Goal: Contribute content: Contribute content

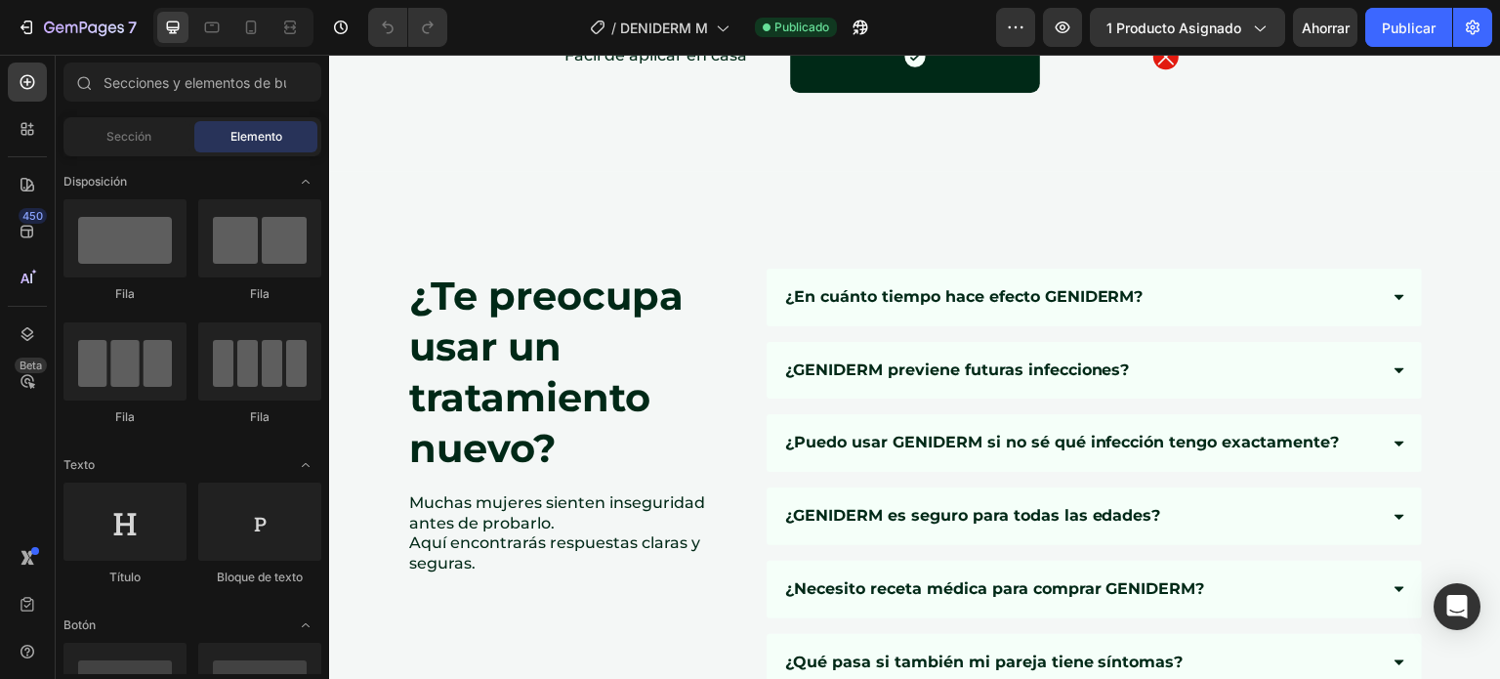
scroll to position [9921, 0]
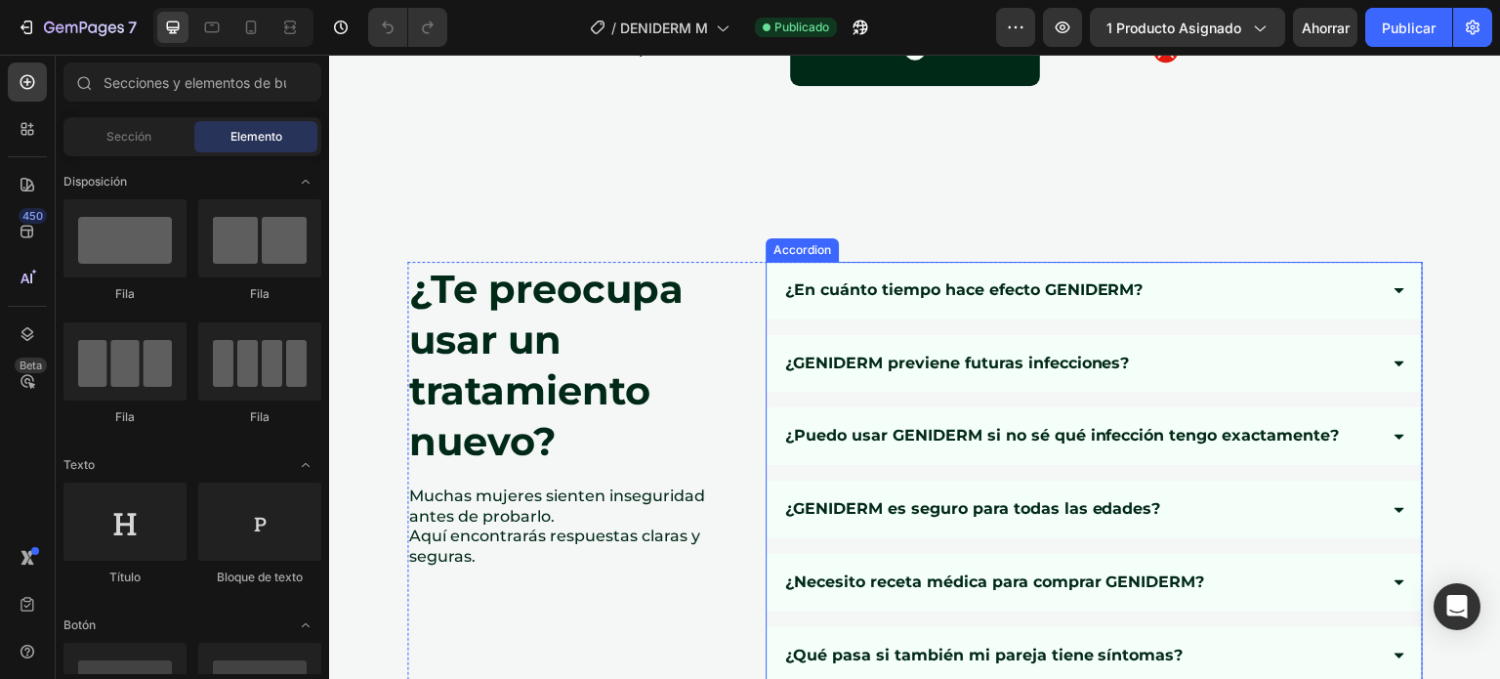
click at [1297, 280] on div "¿En cuánto tiempo hace efecto GENIDERM?" at bounding box center [1079, 290] width 595 height 26
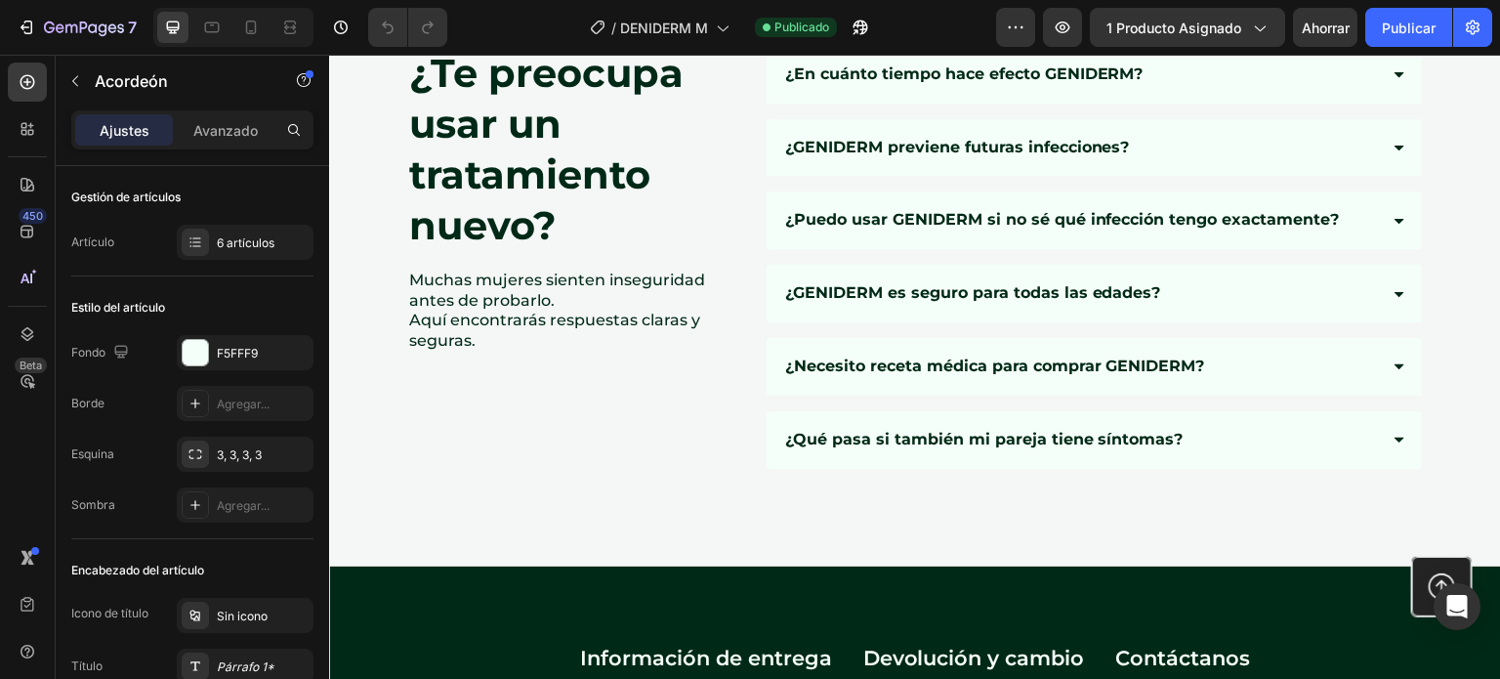
scroll to position [10118, 0]
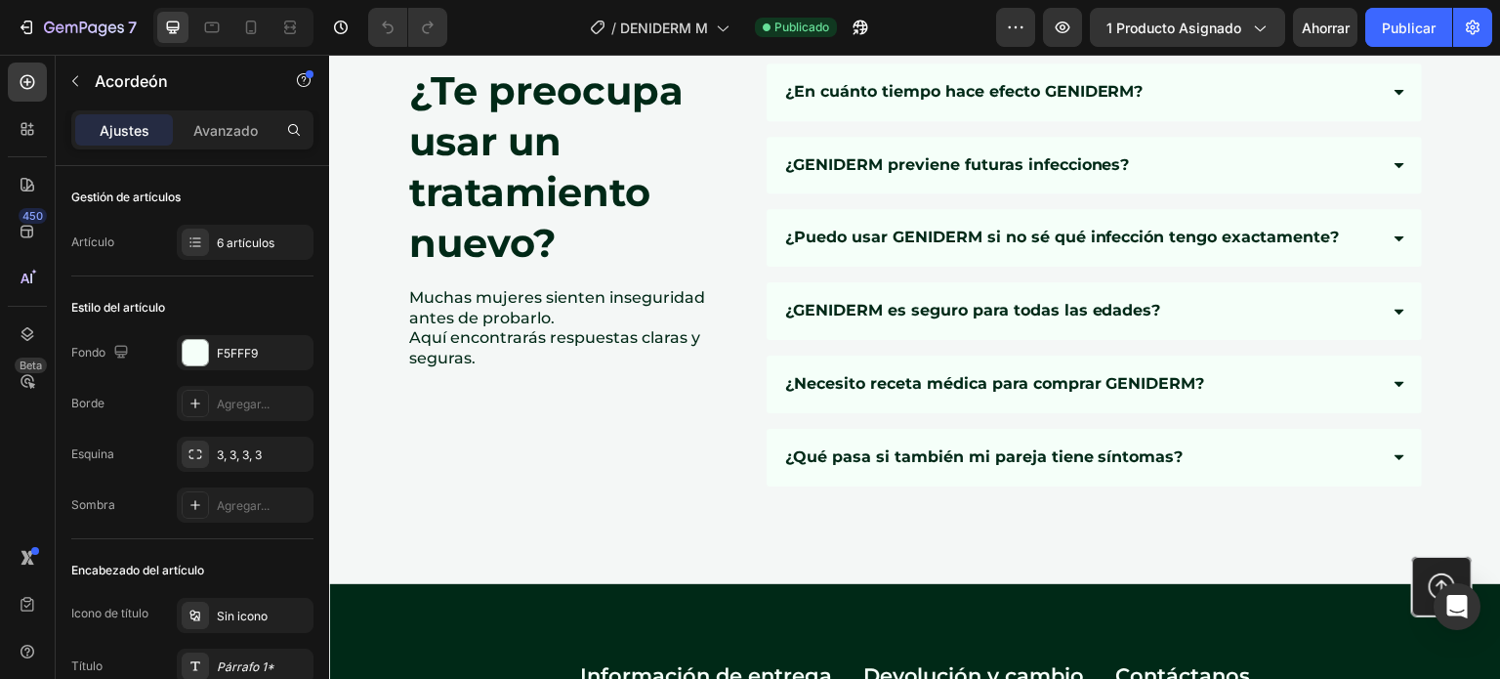
click at [816, 181] on div "¿GENIDERM previene futuras infecciones?" at bounding box center [1094, 166] width 655 height 58
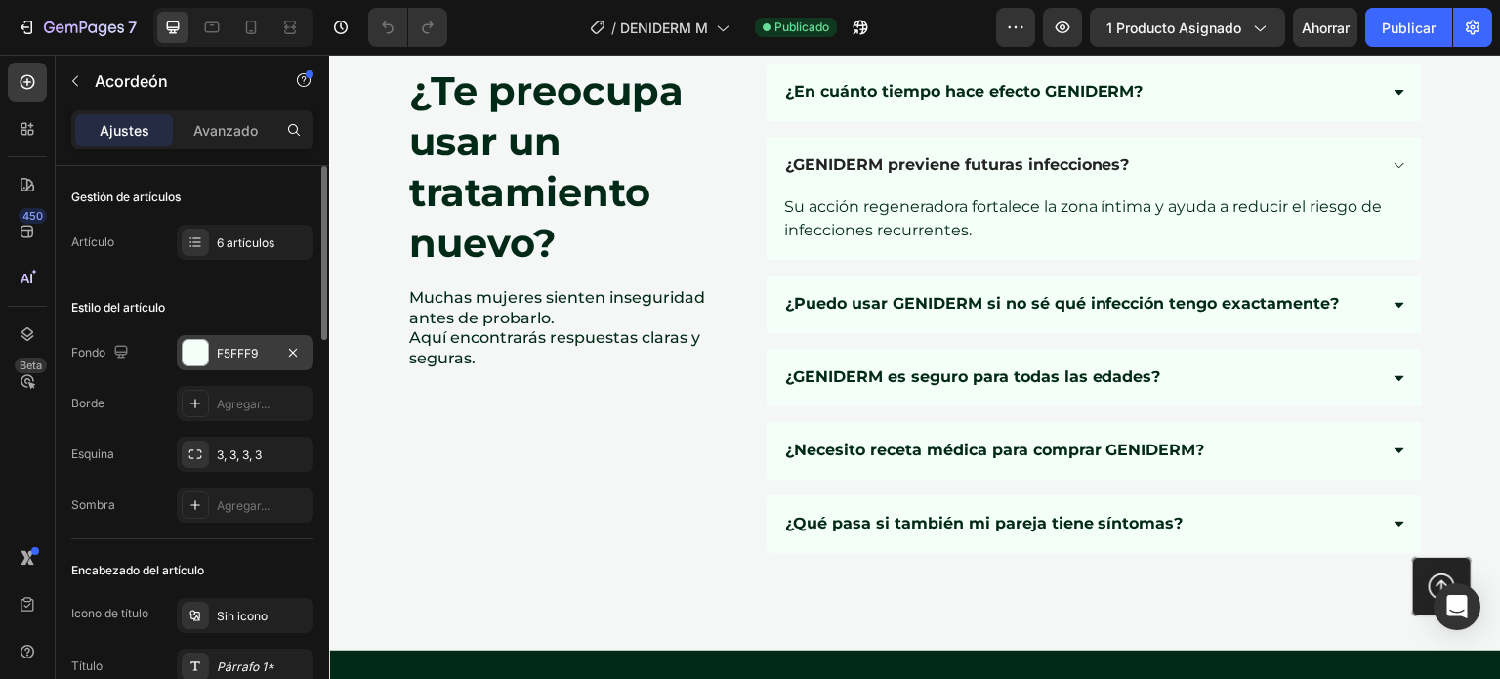
click at [245, 354] on font "F5FFF9" at bounding box center [237, 353] width 41 height 15
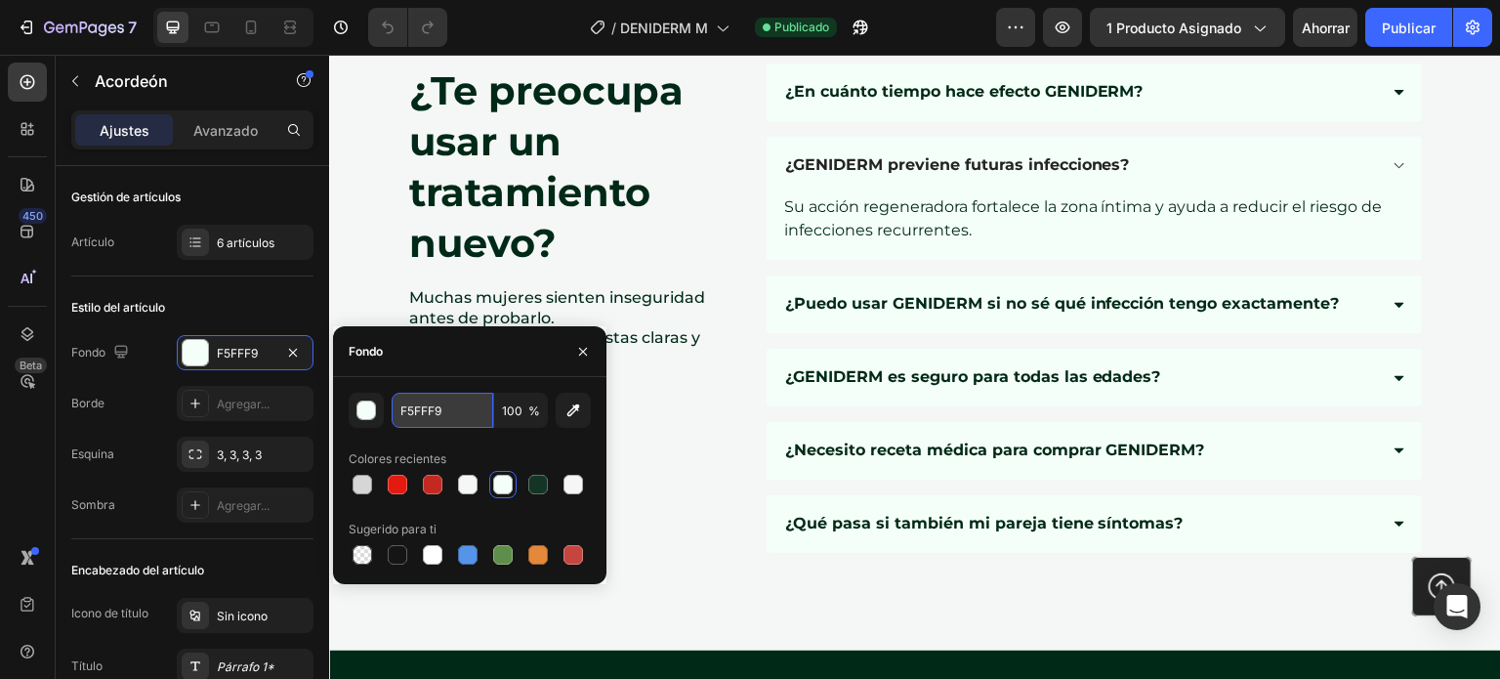
click at [470, 422] on input "F5FFF9" at bounding box center [443, 410] width 102 height 35
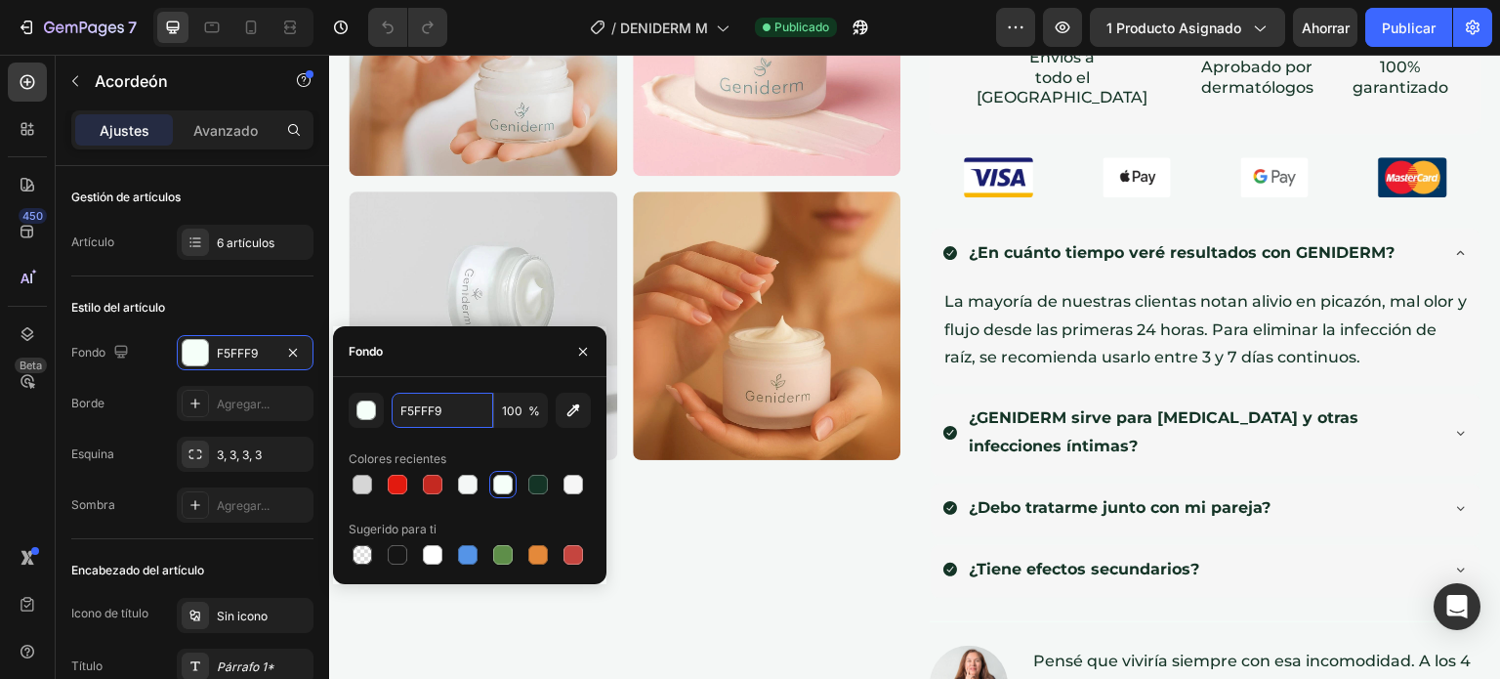
scroll to position [840, 0]
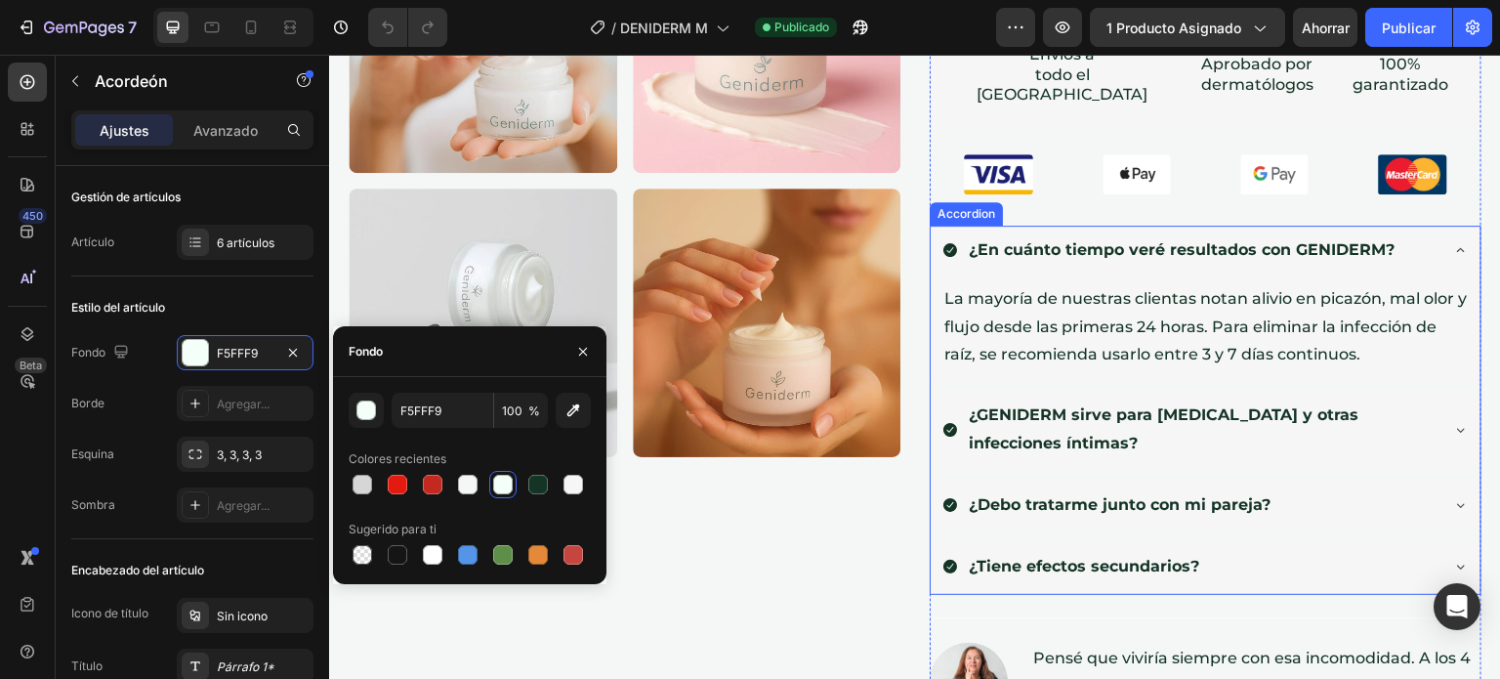
click at [995, 246] on div "¿En cuánto tiempo veré resultados con GENIDERM?" at bounding box center [1206, 253] width 550 height 54
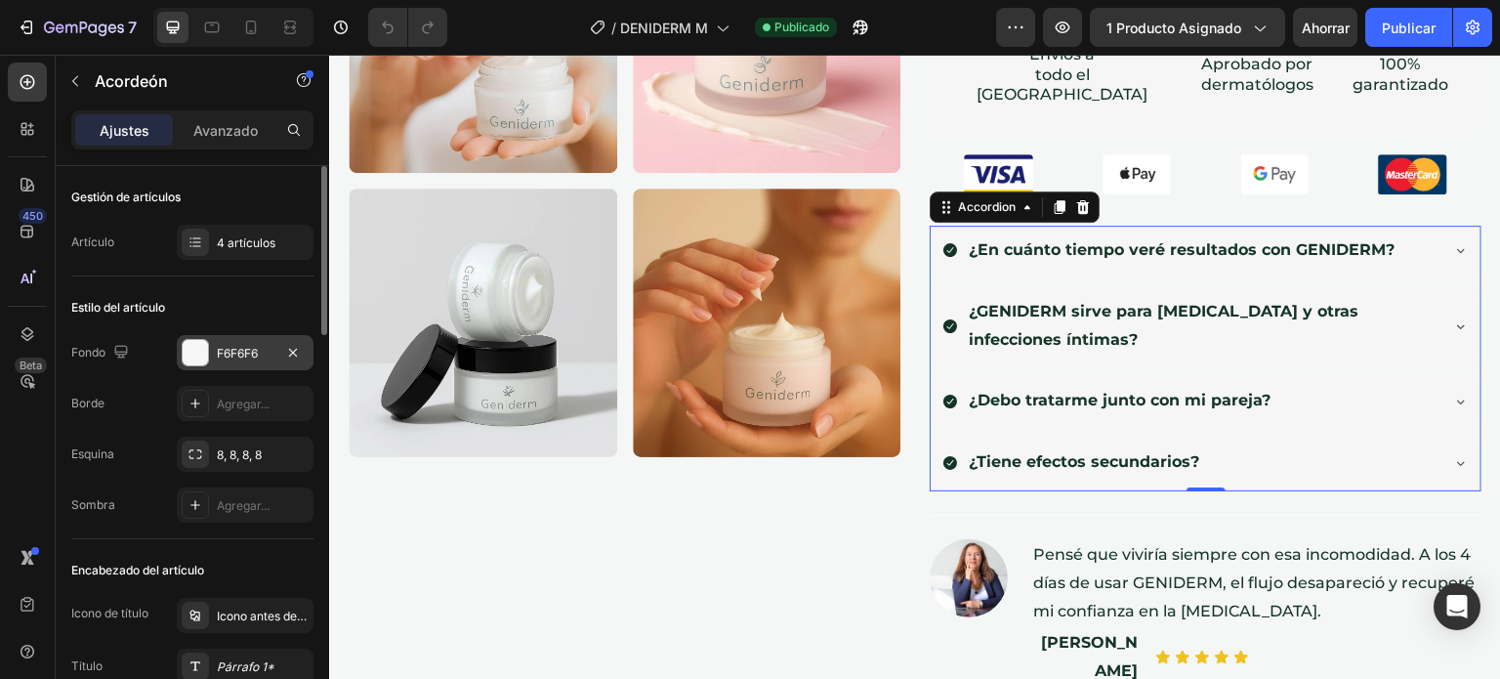
click at [246, 352] on font "F6F6F6" at bounding box center [237, 353] width 41 height 15
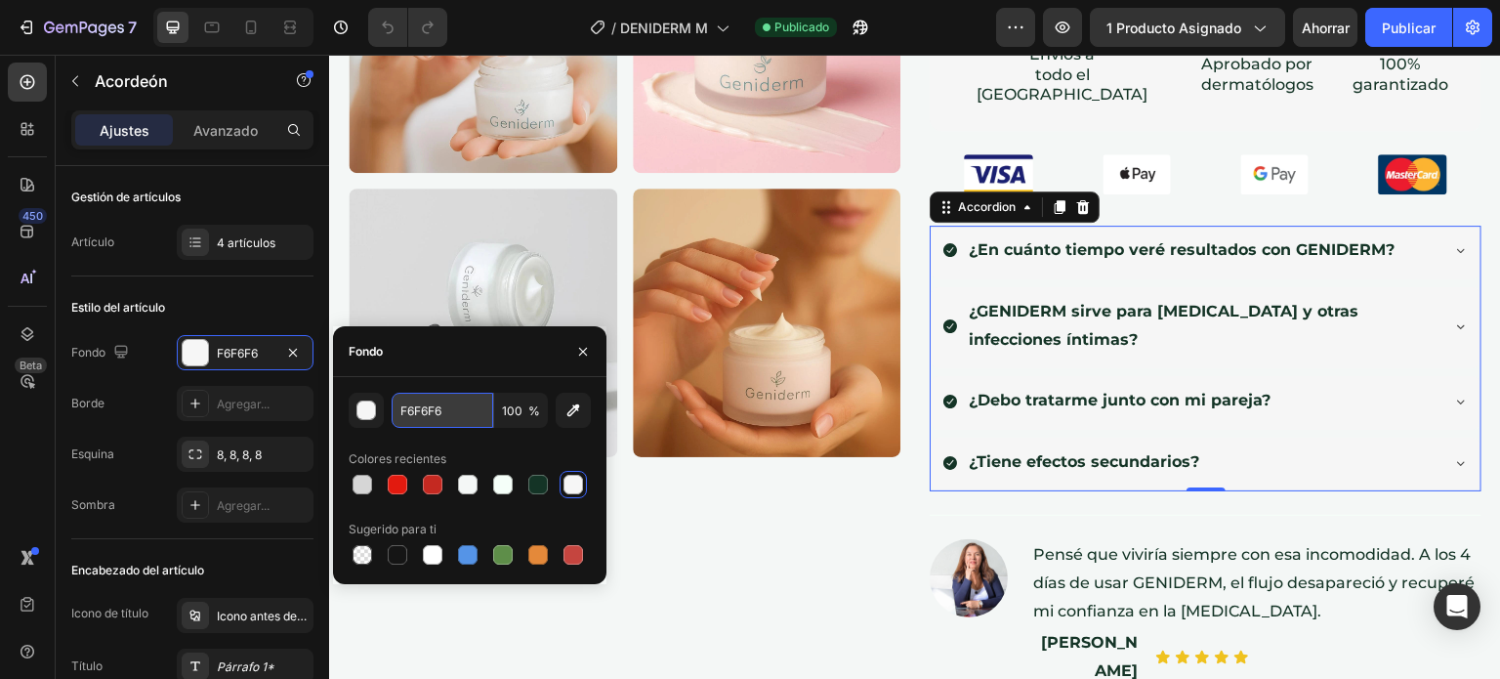
click at [444, 423] on input "F6F6F6" at bounding box center [443, 410] width 102 height 35
paste input "5FFF9"
type input "F5FFF9"
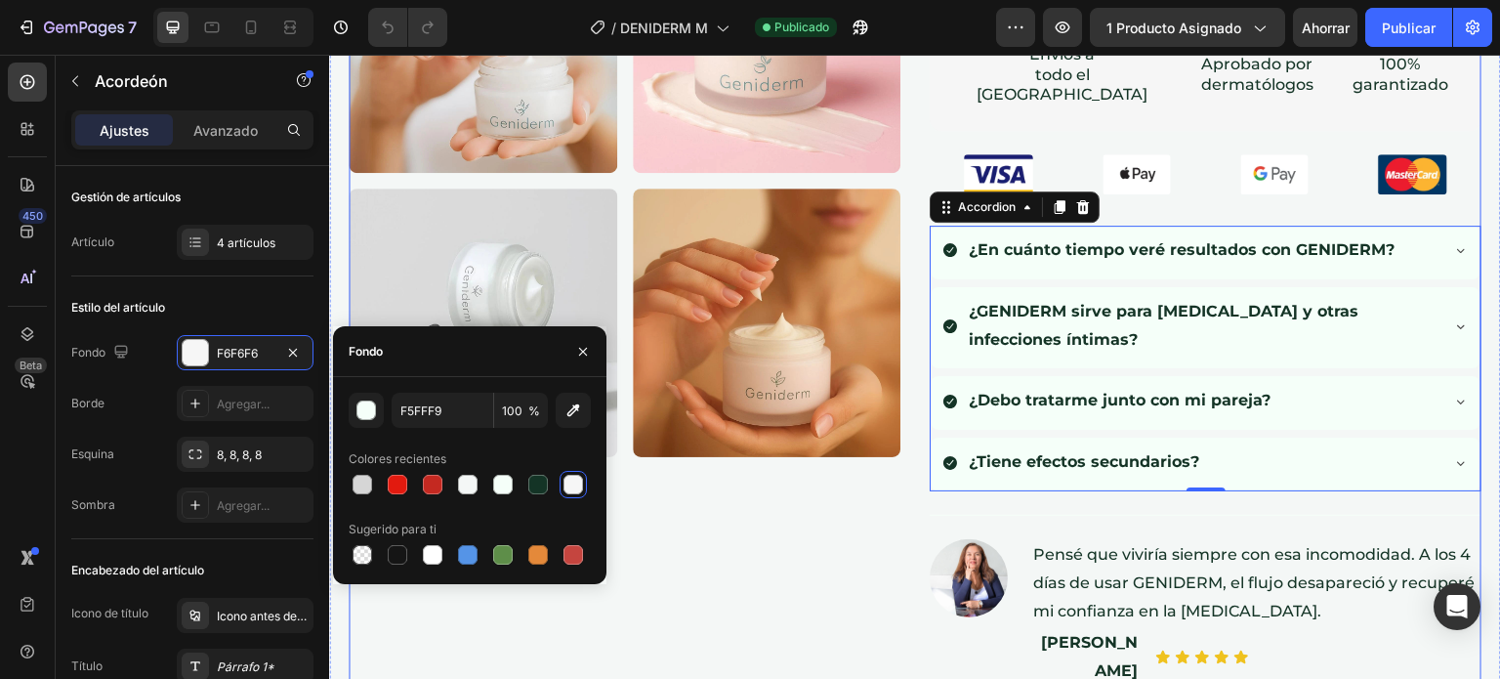
click at [790, 570] on div "Image Image Image Row Image Image Row" at bounding box center [625, 235] width 552 height 1795
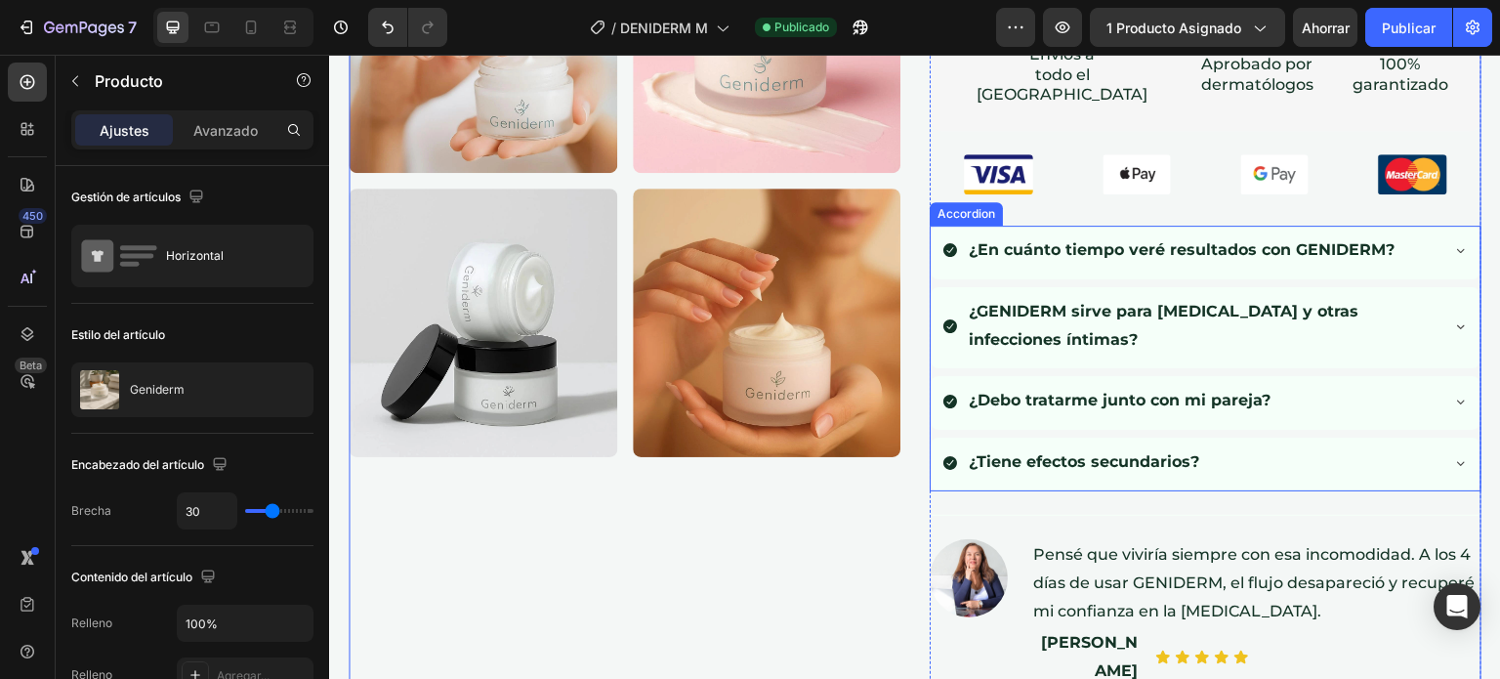
click at [1453, 242] on icon at bounding box center [1461, 250] width 16 height 16
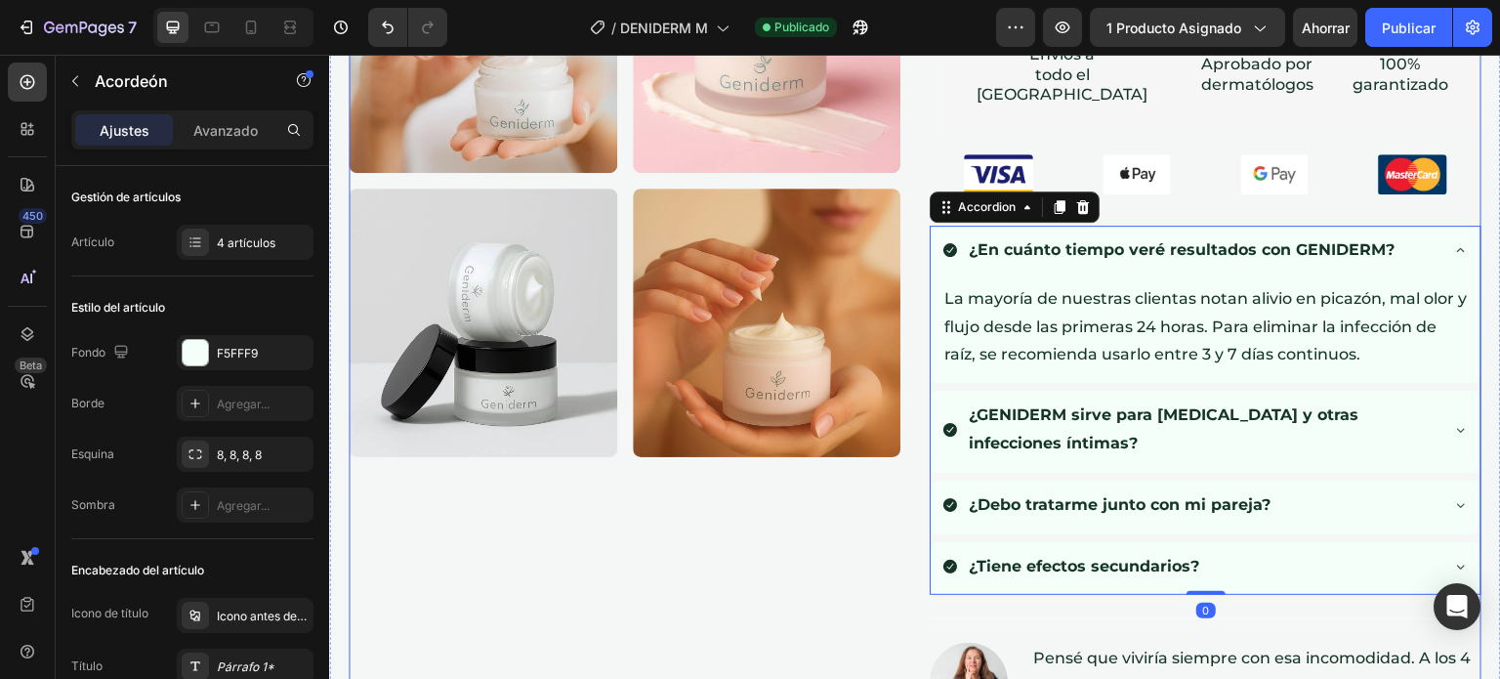
click at [841, 557] on div "Image Image Image Row Image Image Row" at bounding box center [625, 287] width 552 height 1899
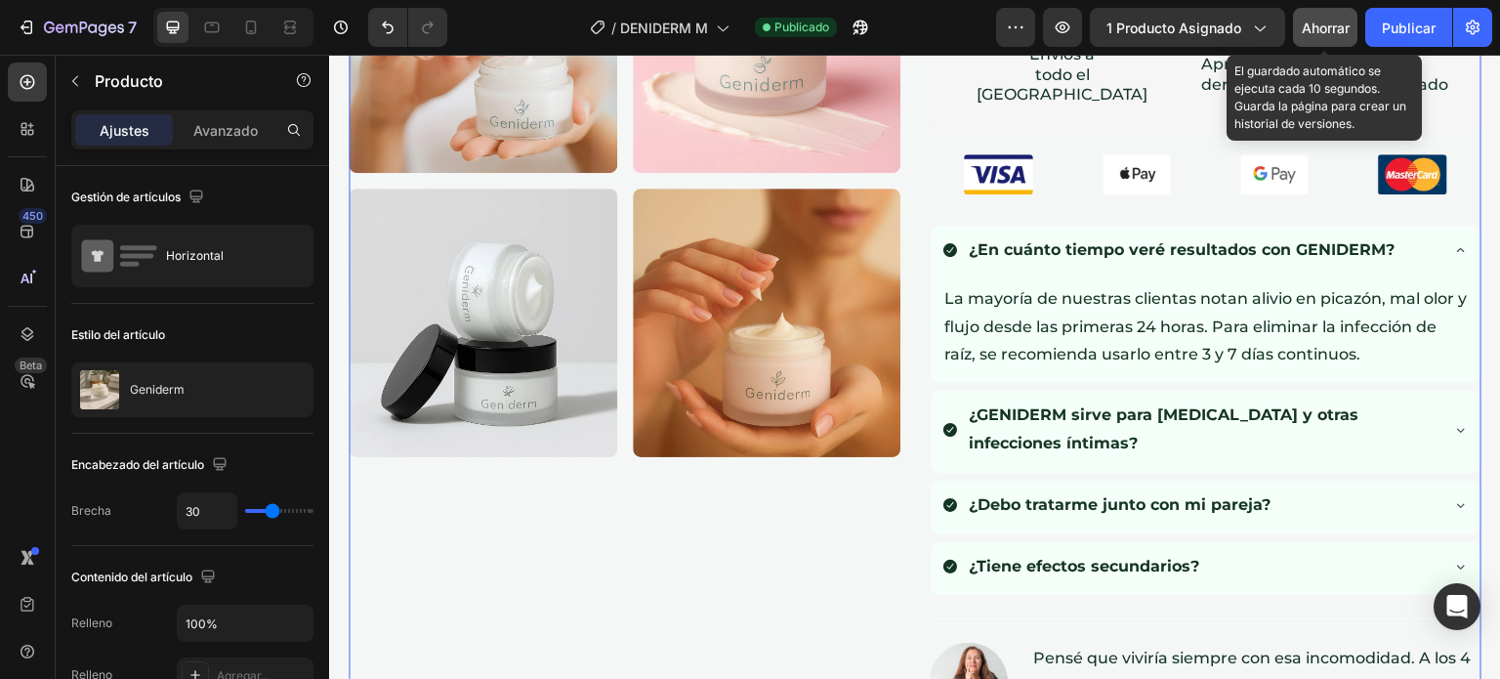
click at [1323, 32] on font "Ahorrar" at bounding box center [1326, 28] width 48 height 17
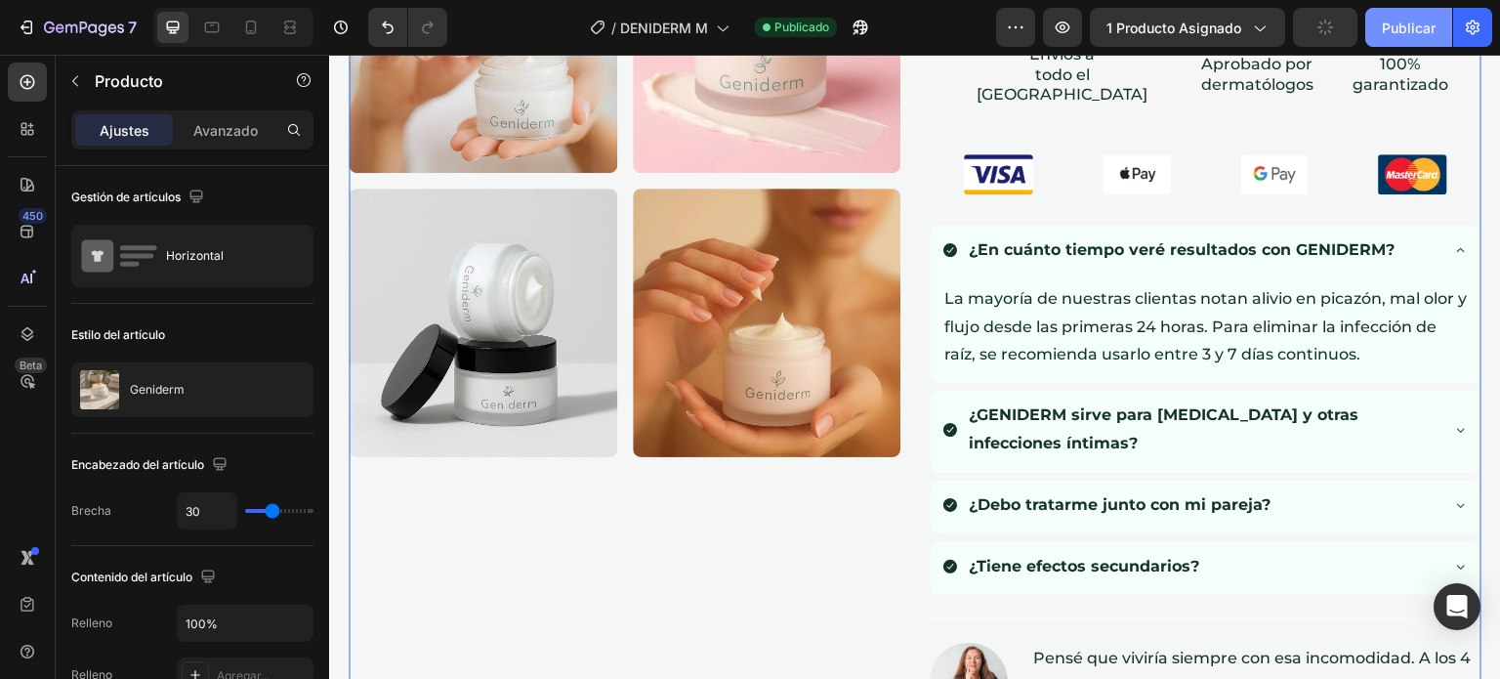
click at [1398, 34] on font "Publicar" at bounding box center [1409, 28] width 54 height 17
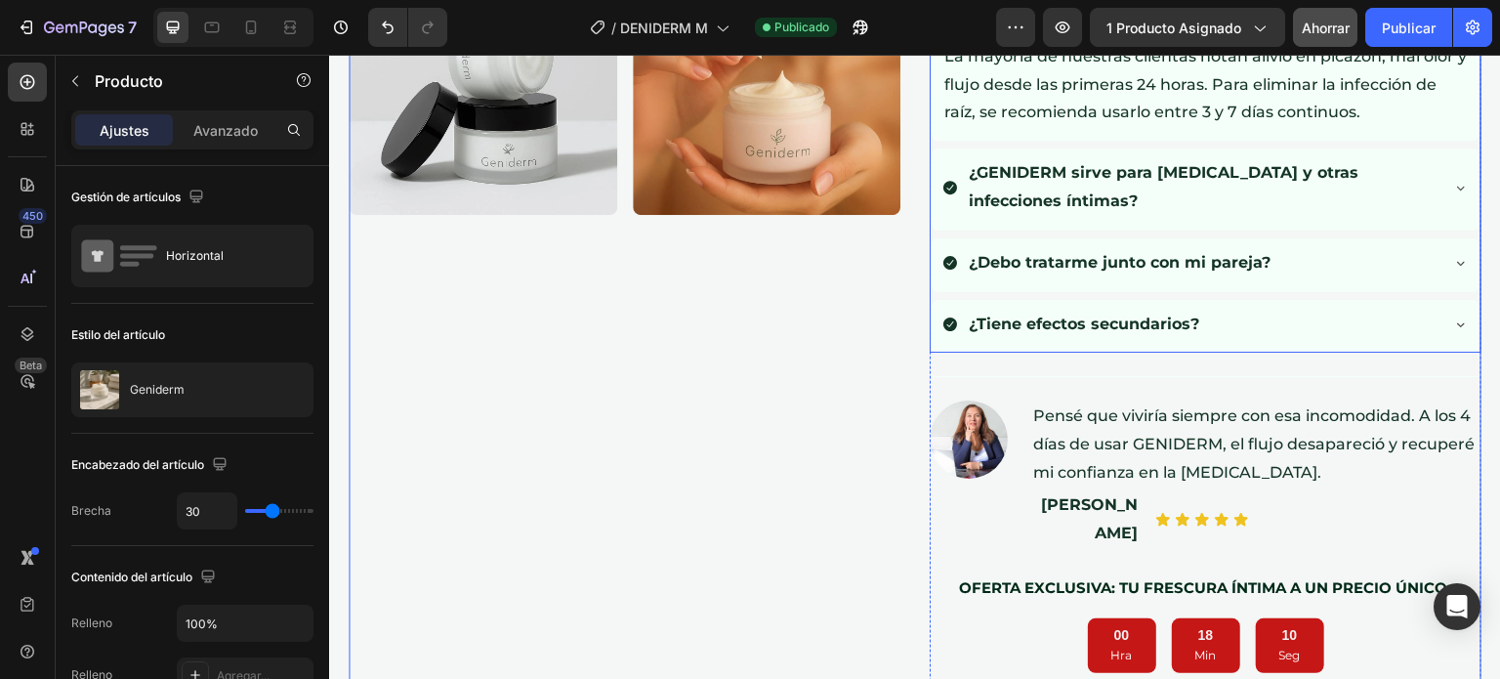
scroll to position [1084, 0]
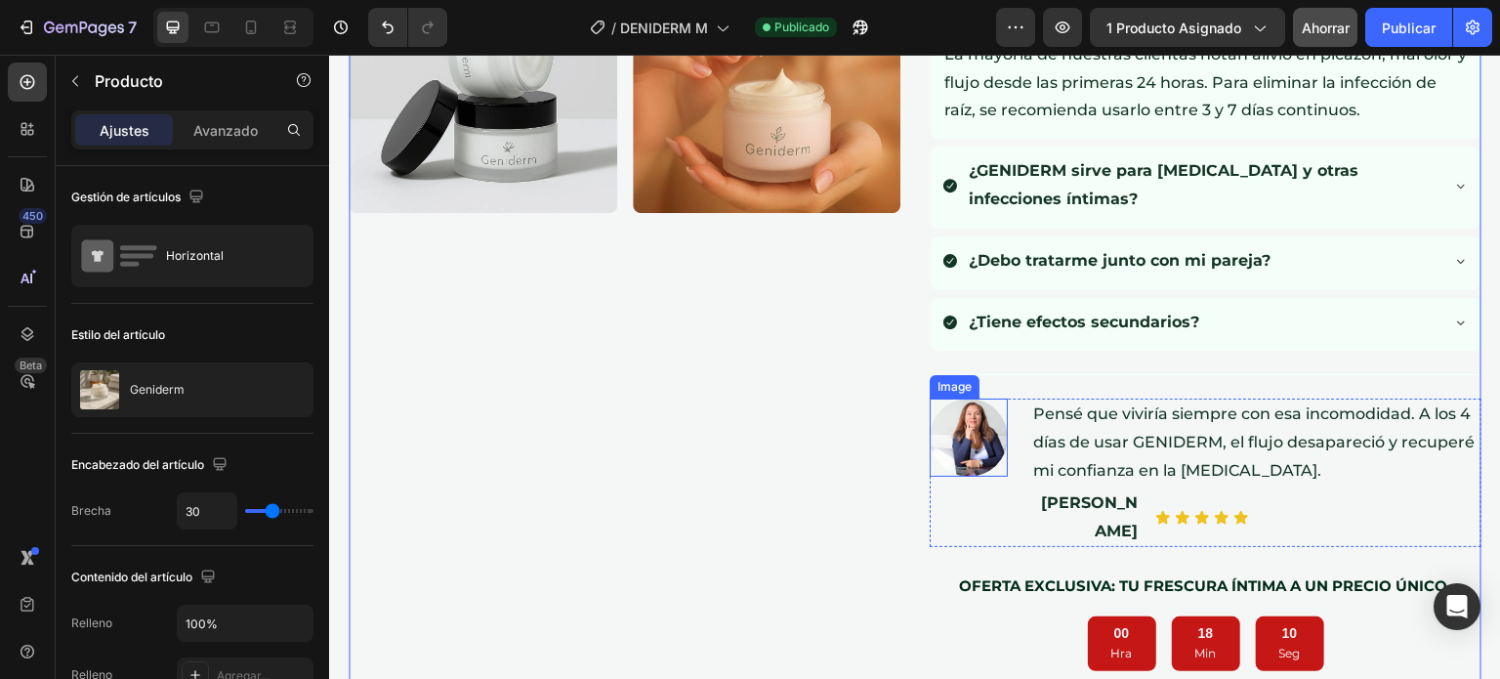
click at [971, 411] on img at bounding box center [969, 437] width 78 height 78
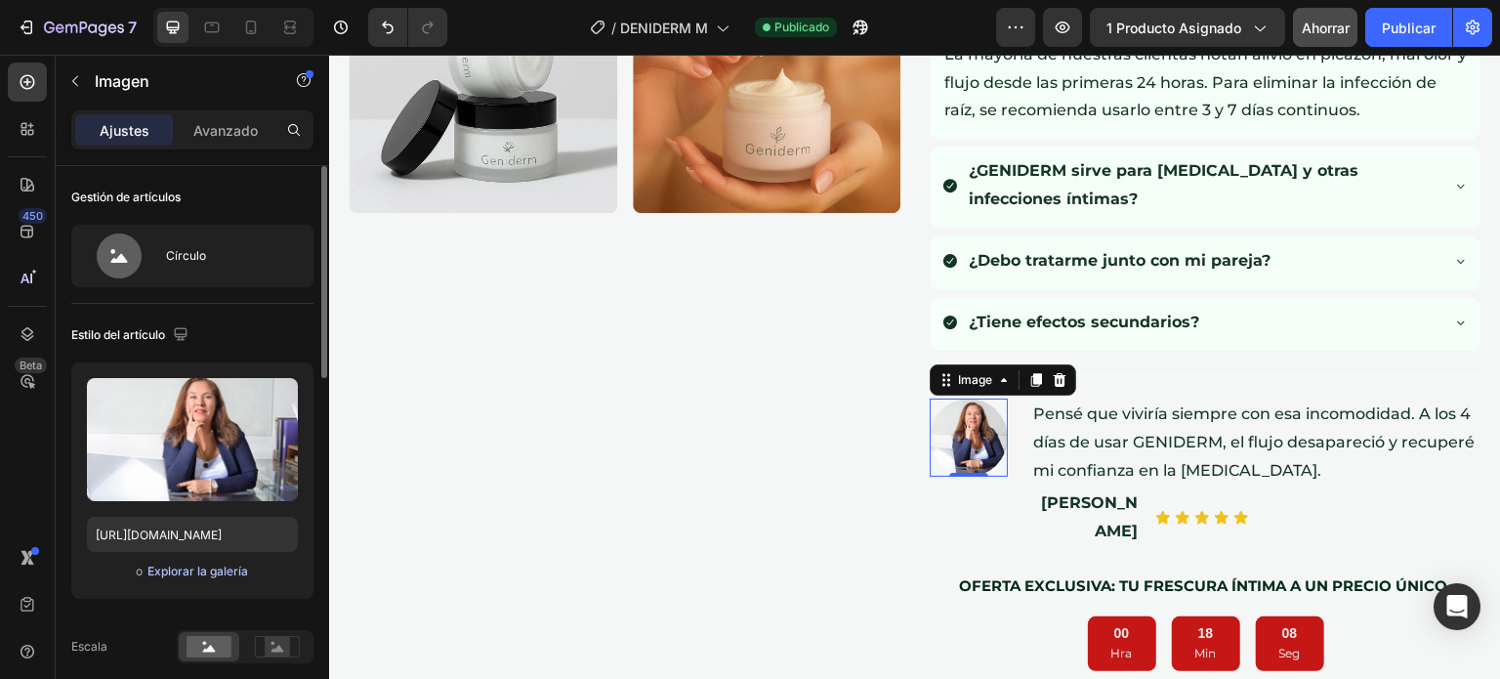
click at [207, 572] on font "Explorar la galería" at bounding box center [197, 570] width 101 height 15
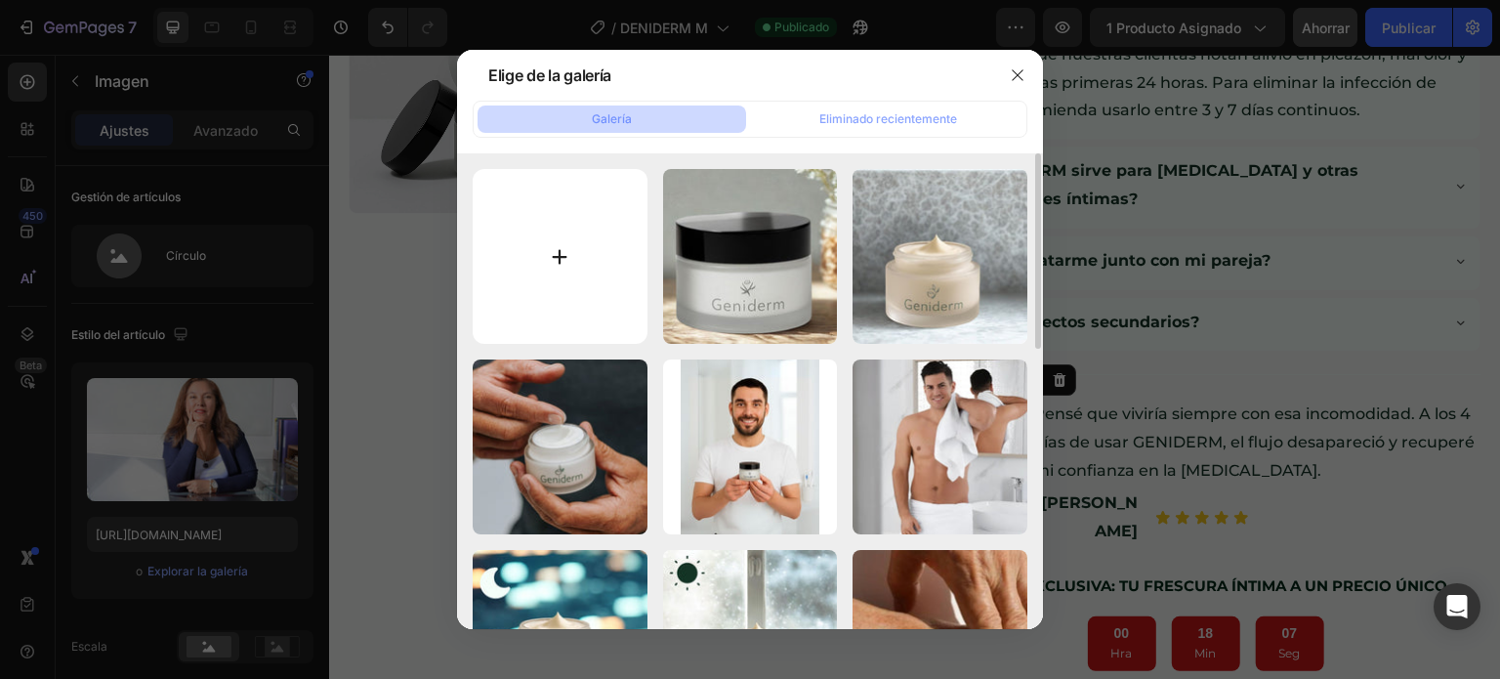
click at [581, 234] on input "file" at bounding box center [560, 256] width 175 height 175
type input "C:\fakepath\imagen señorita.jpg"
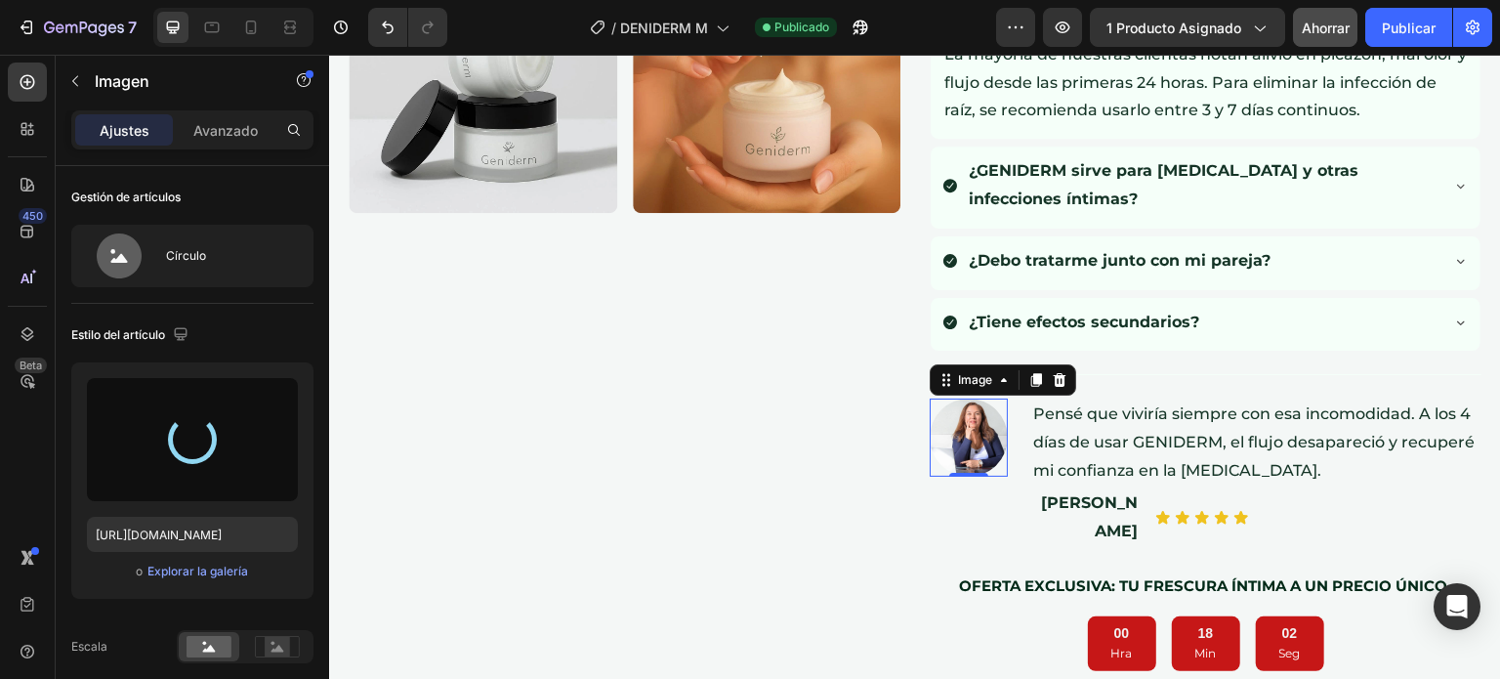
type input "[URL][DOMAIN_NAME]"
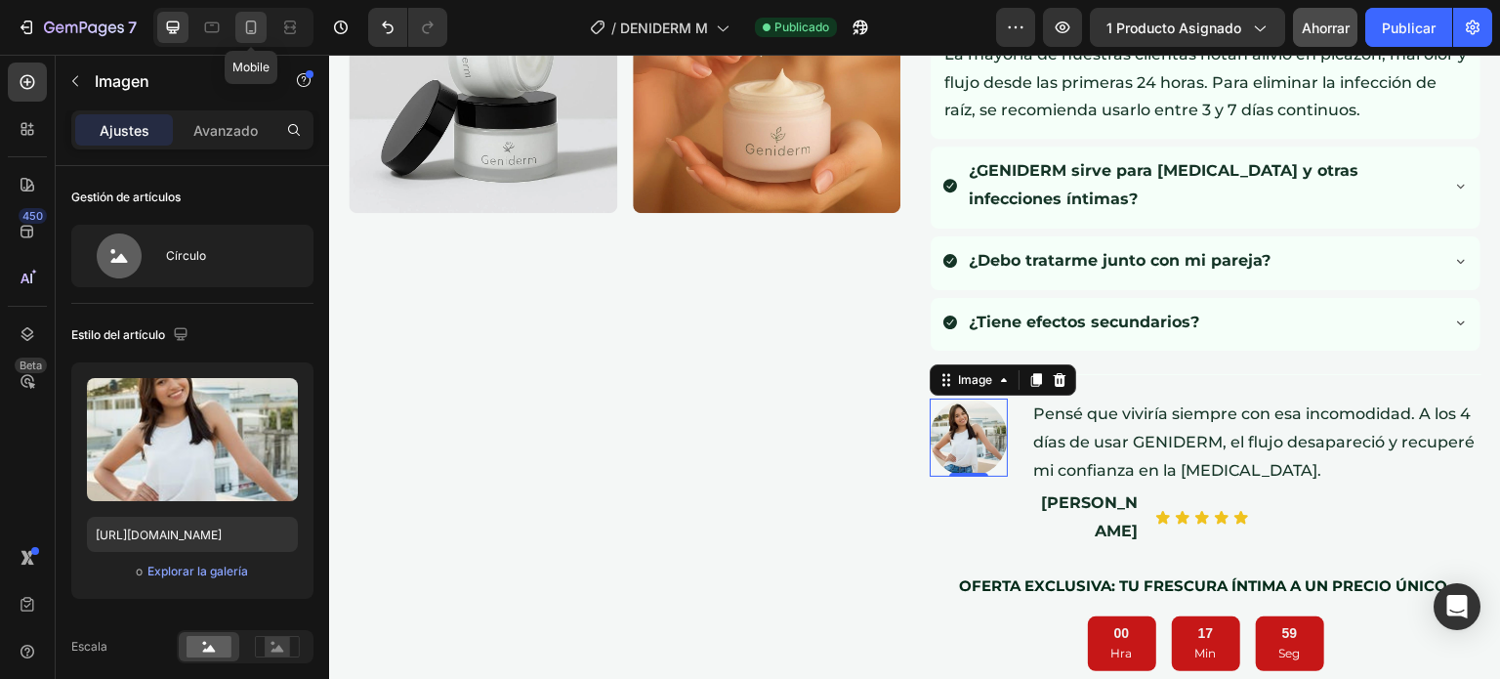
click at [259, 31] on icon at bounding box center [251, 28] width 20 height 20
type input "100"
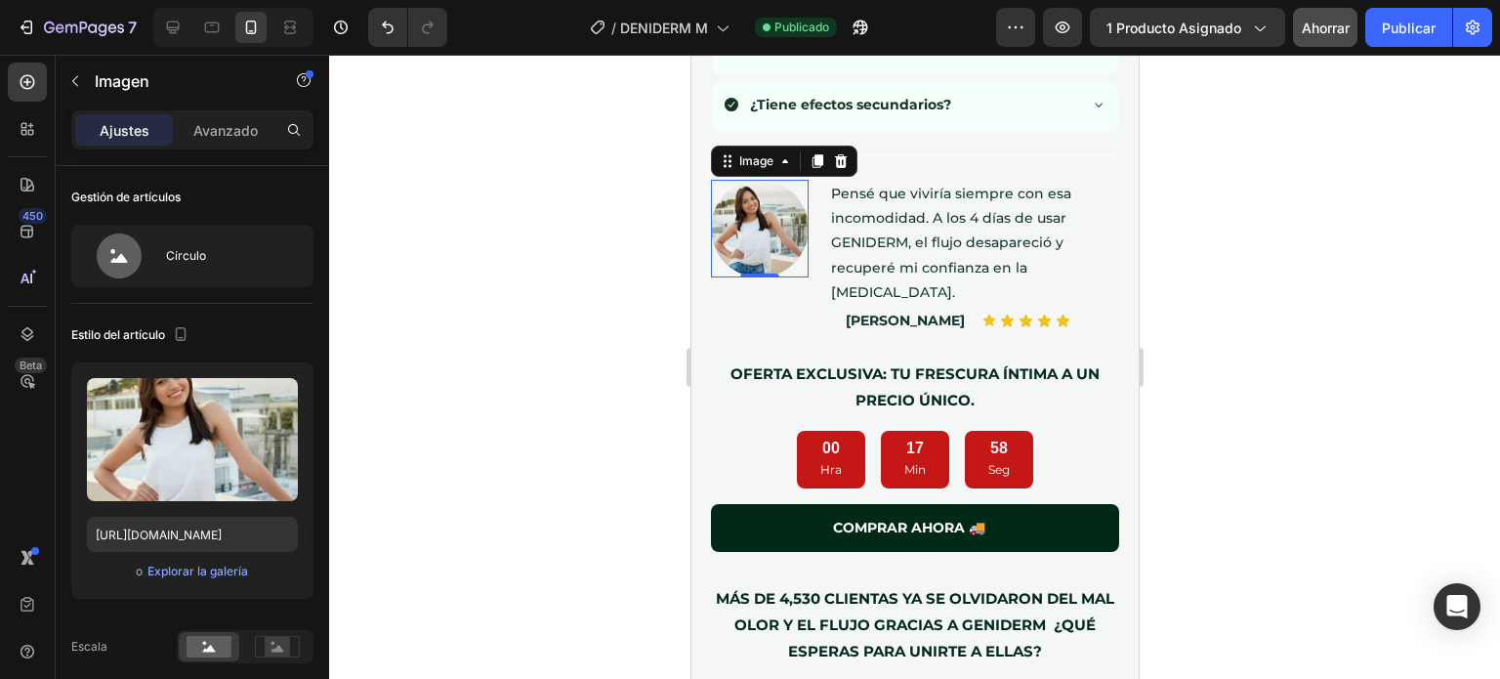
scroll to position [1731, 0]
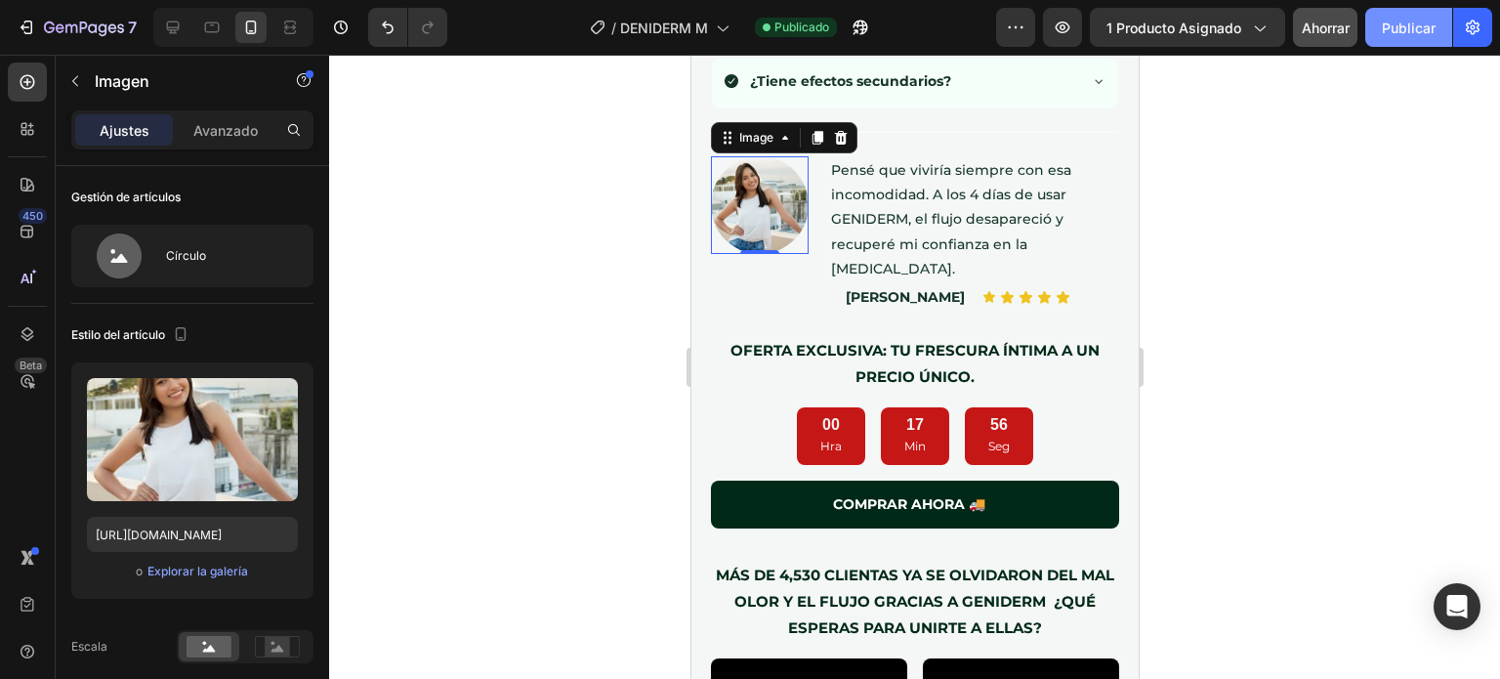
click at [1410, 32] on font "Publicar" at bounding box center [1409, 28] width 54 height 17
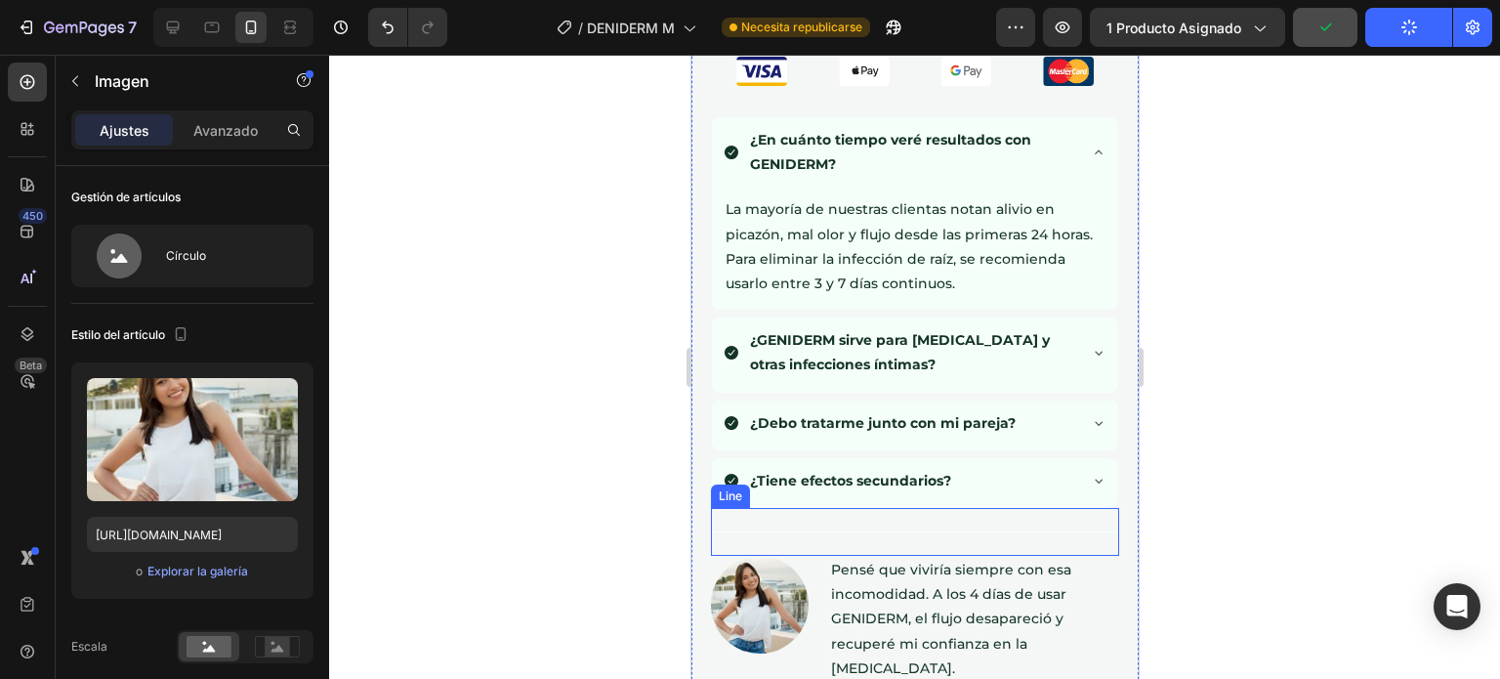
scroll to position [1328, 0]
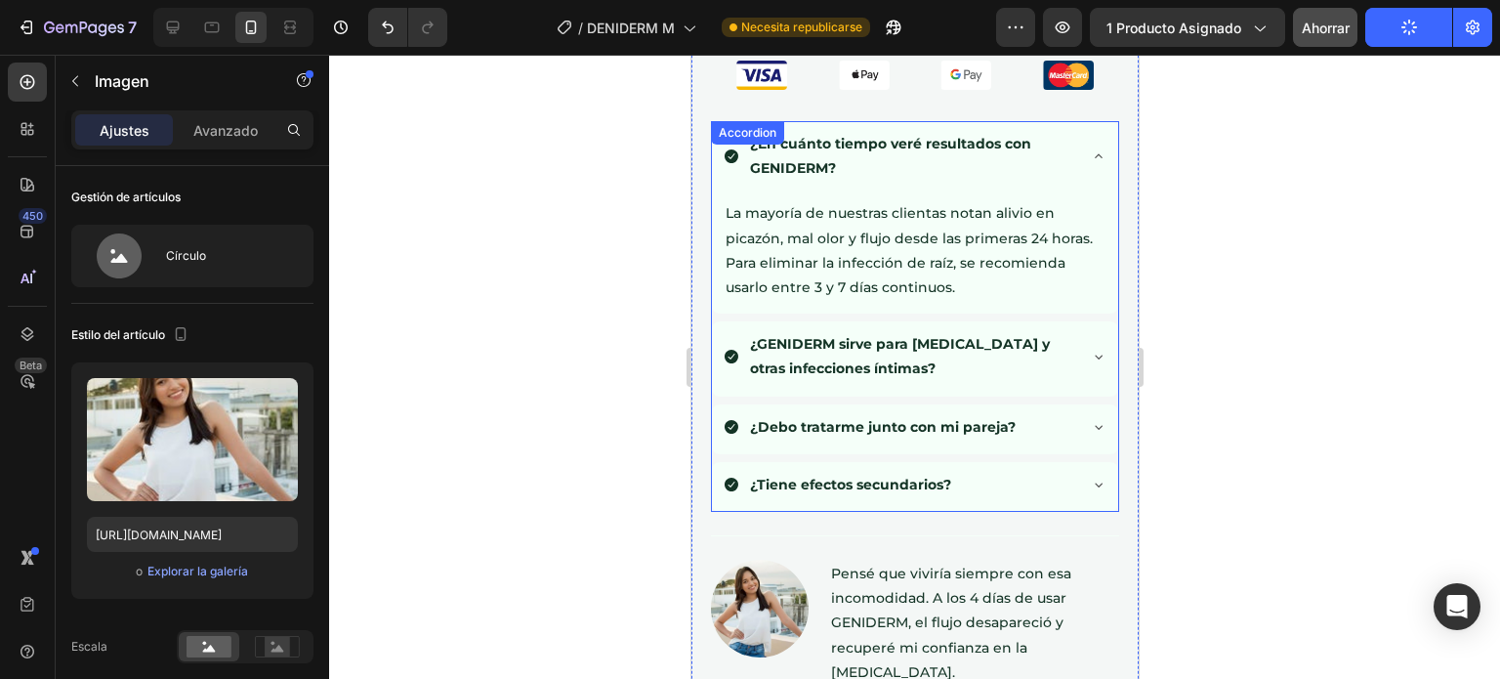
click at [1087, 121] on div "¿En cuánto tiempo veré resultados con GENIDERM?" at bounding box center [914, 158] width 406 height 74
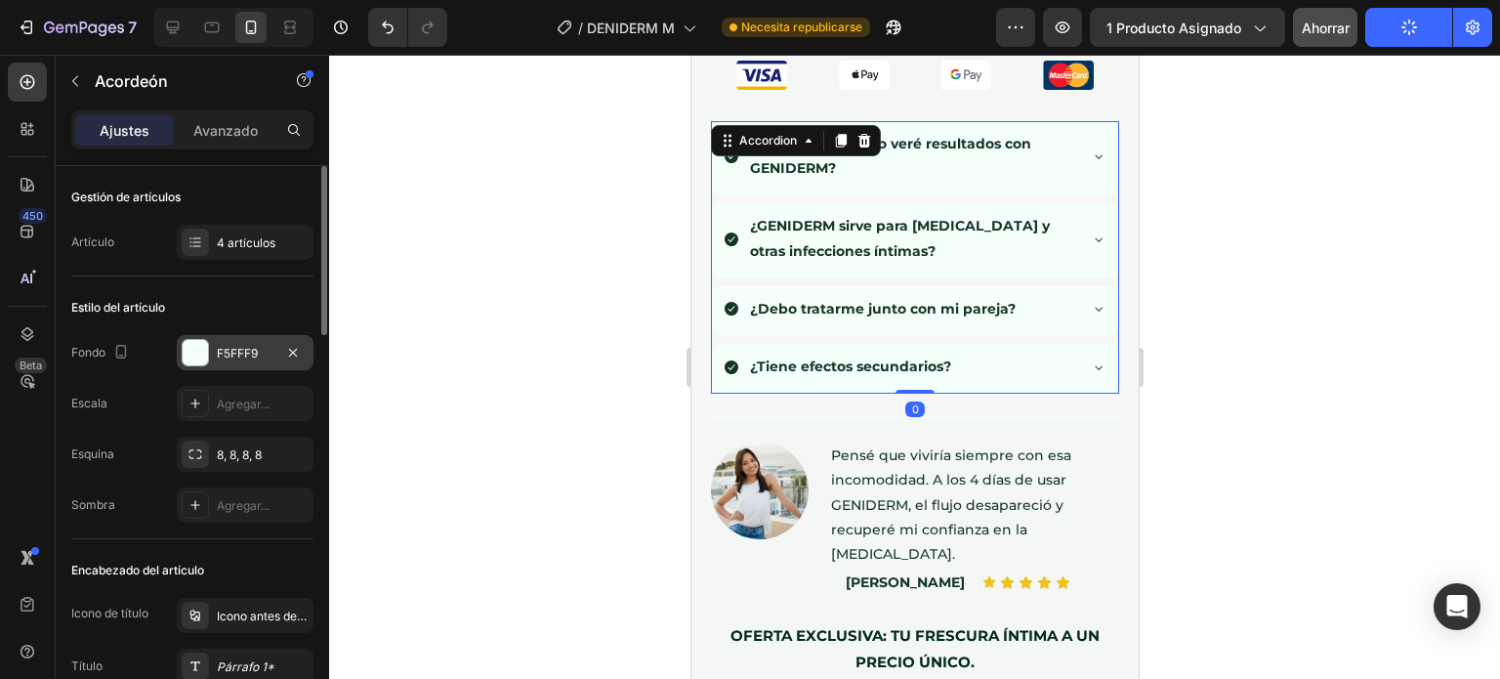
click at [216, 361] on div "F5FFF9" at bounding box center [245, 352] width 137 height 35
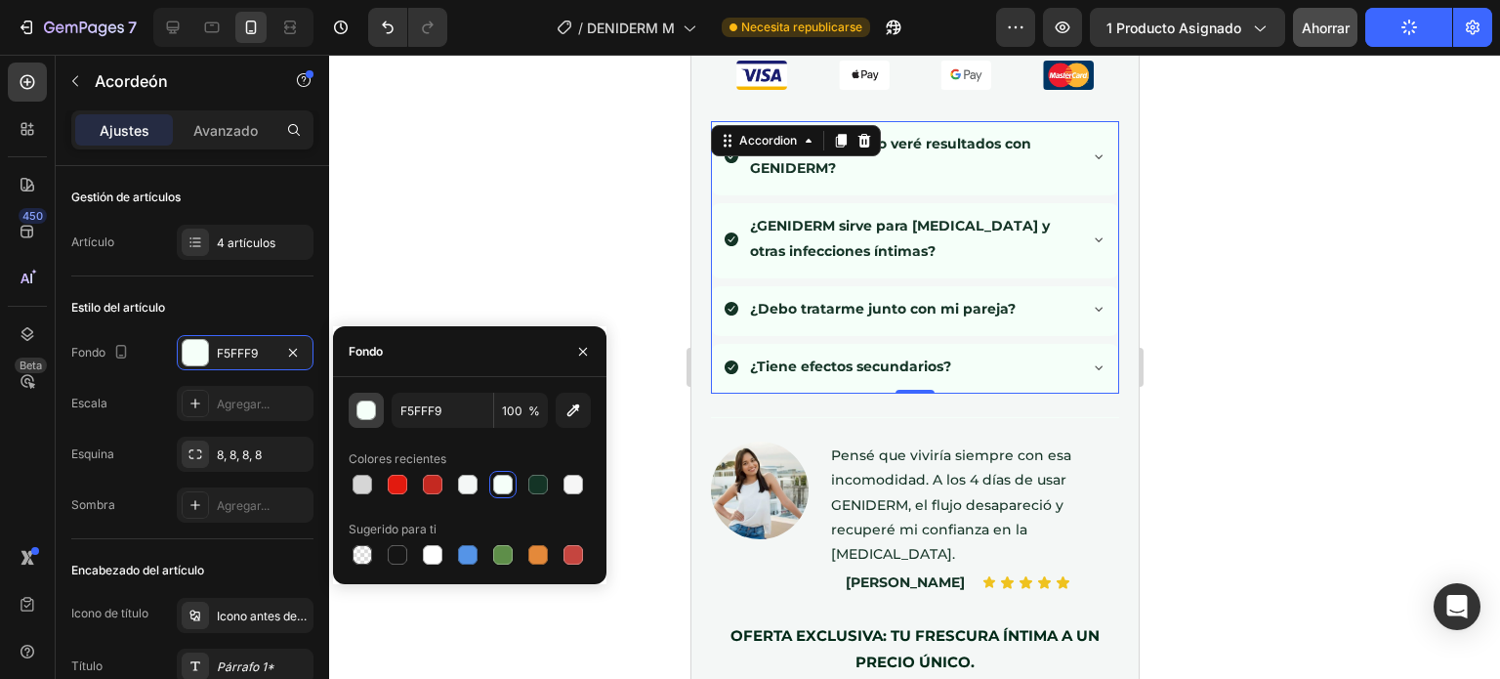
click at [371, 415] on div "button" at bounding box center [367, 411] width 20 height 20
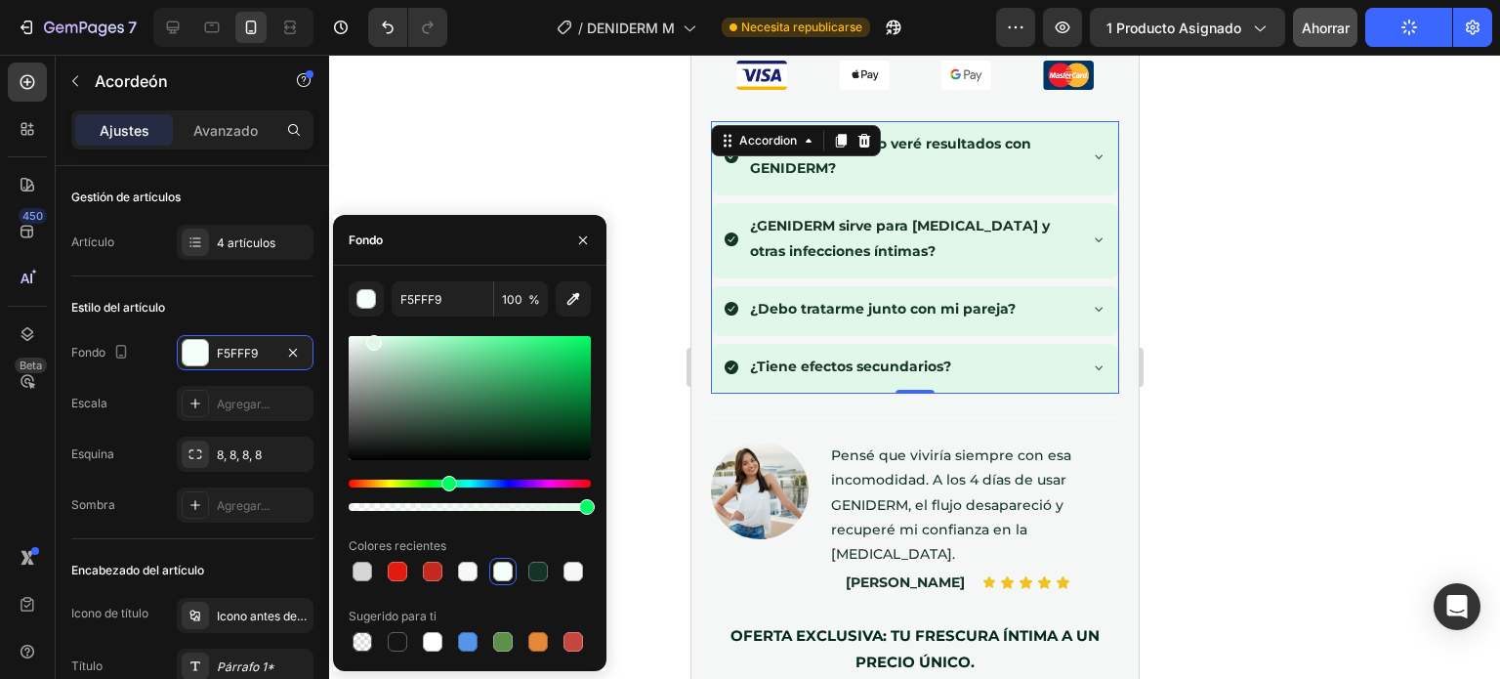
click at [371, 340] on div at bounding box center [470, 398] width 242 height 124
type input "E8F7EE"
click at [363, 339] on div at bounding box center [366, 343] width 16 height 16
click at [567, 101] on div at bounding box center [914, 367] width 1171 height 624
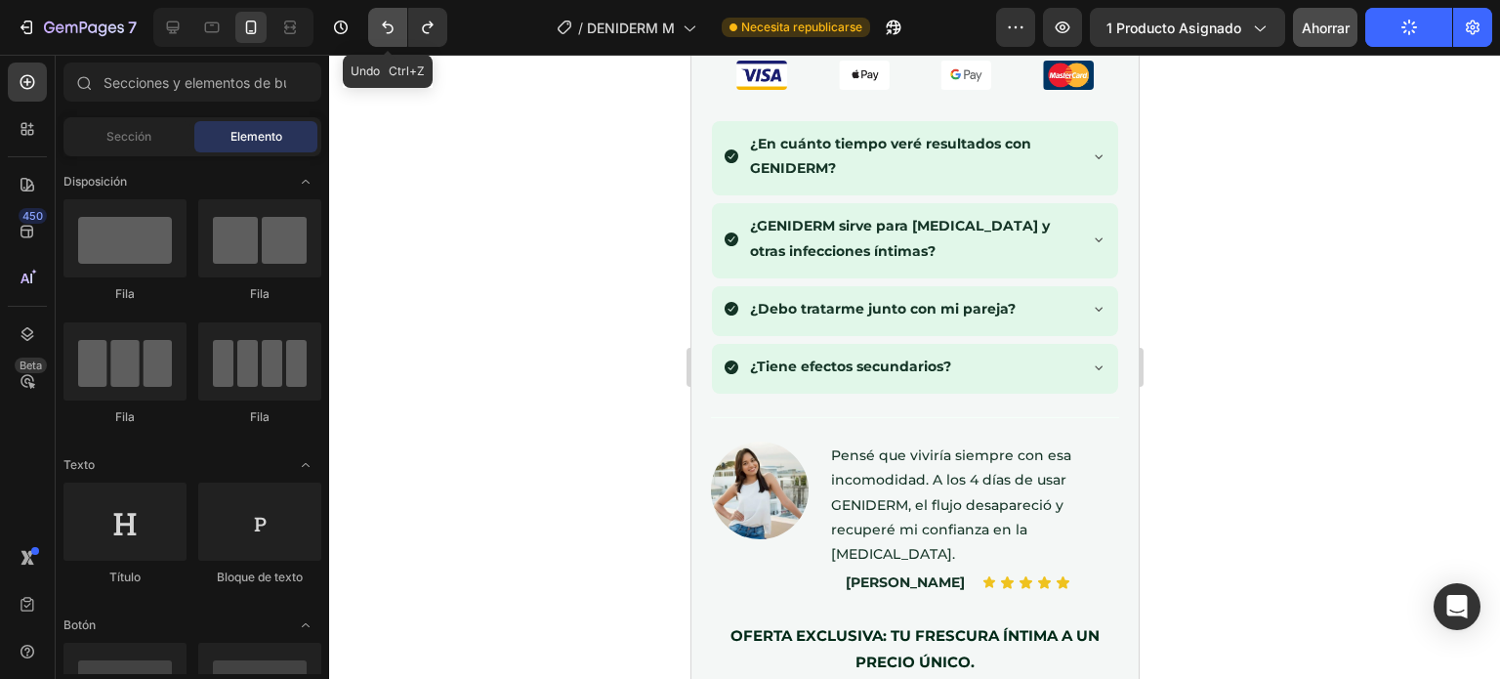
click at [399, 31] on button "Deshacer/Rehacer" at bounding box center [387, 27] width 39 height 39
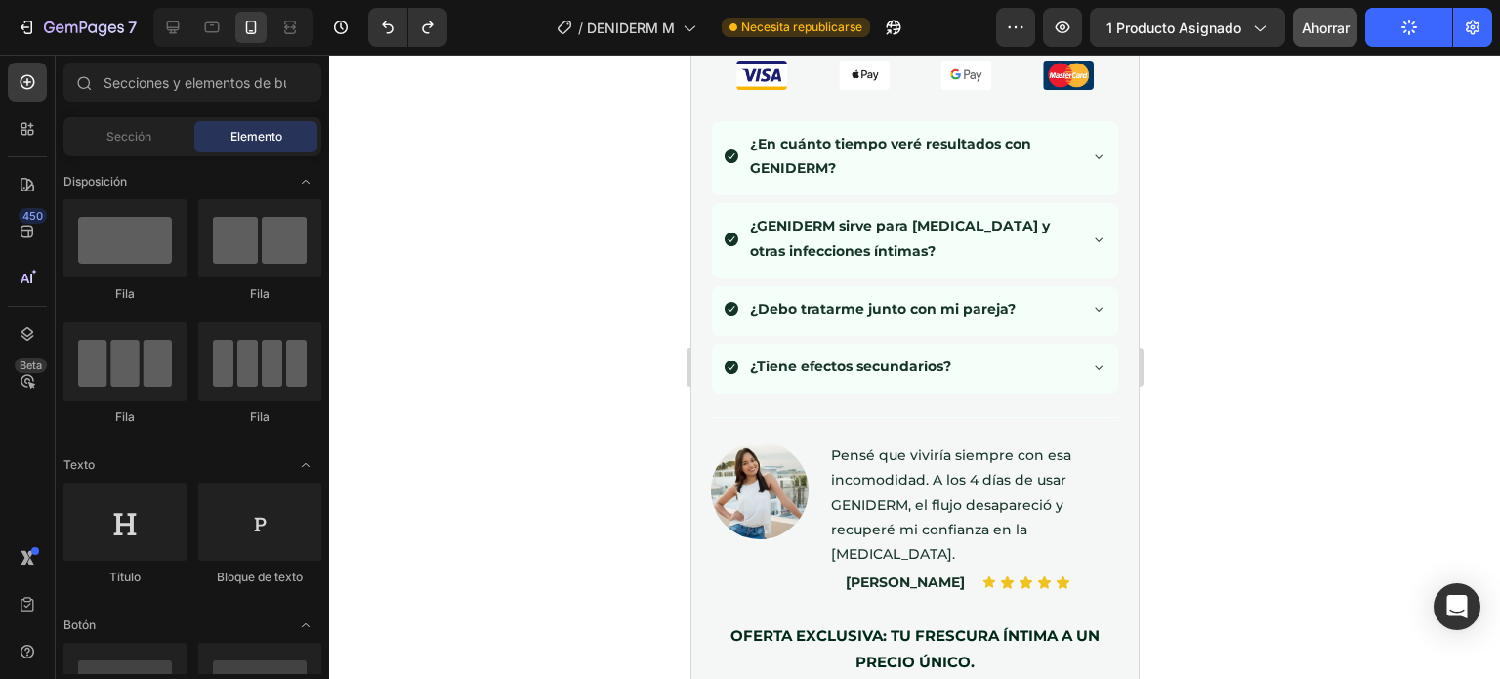
click at [484, 240] on div at bounding box center [914, 367] width 1171 height 624
click at [1416, 36] on button "Publicar" at bounding box center [1408, 27] width 87 height 39
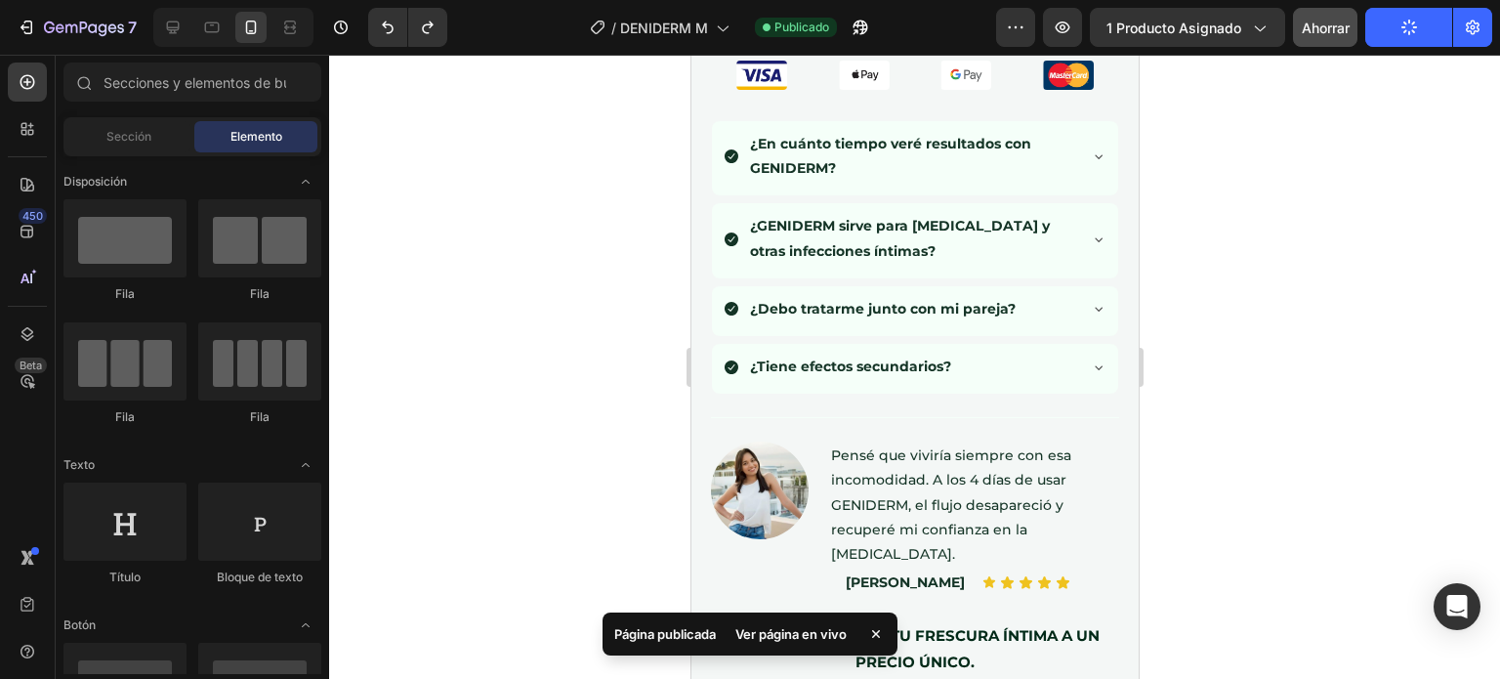
click at [1389, 34] on button "Publicar" at bounding box center [1408, 27] width 87 height 39
click at [1420, 22] on font "Publicar" at bounding box center [1409, 28] width 54 height 17
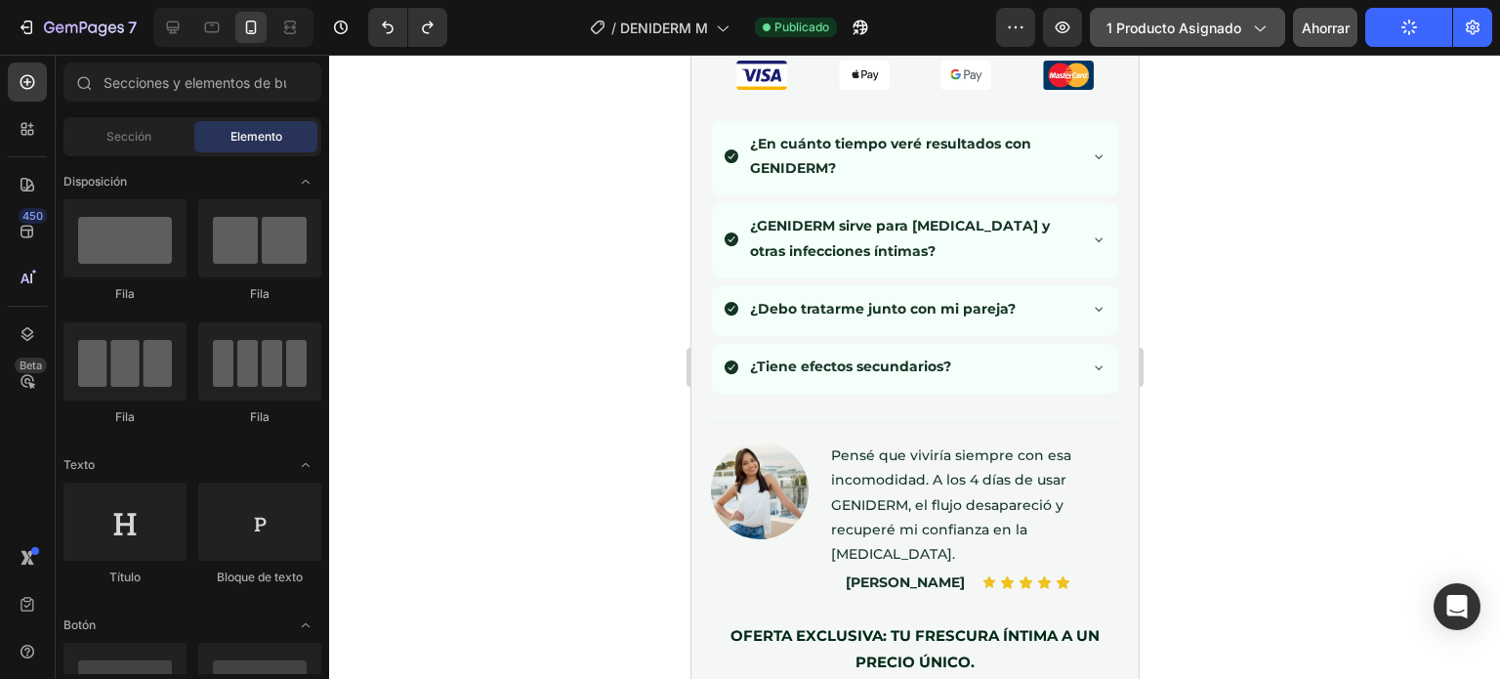
click at [1126, 21] on font "1 producto asignado" at bounding box center [1173, 28] width 135 height 17
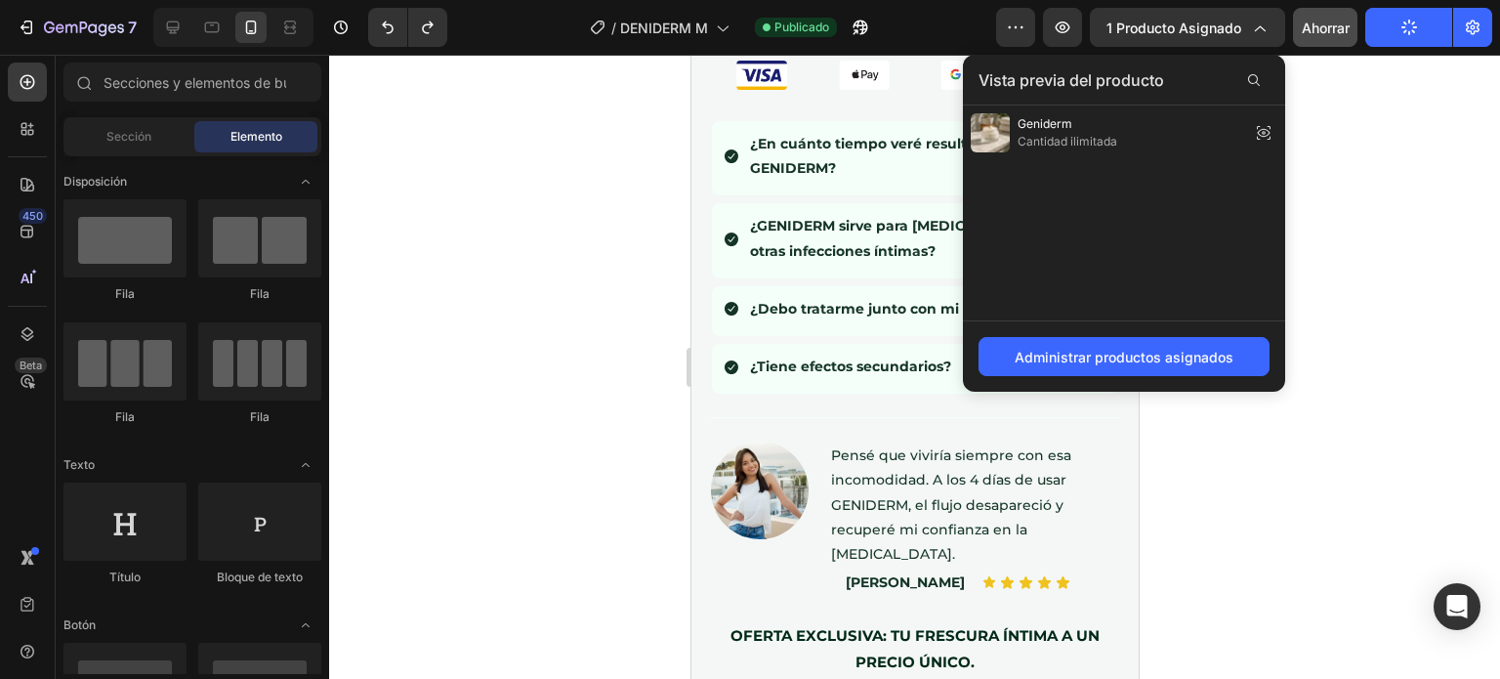
click at [1340, 140] on div at bounding box center [914, 367] width 1171 height 624
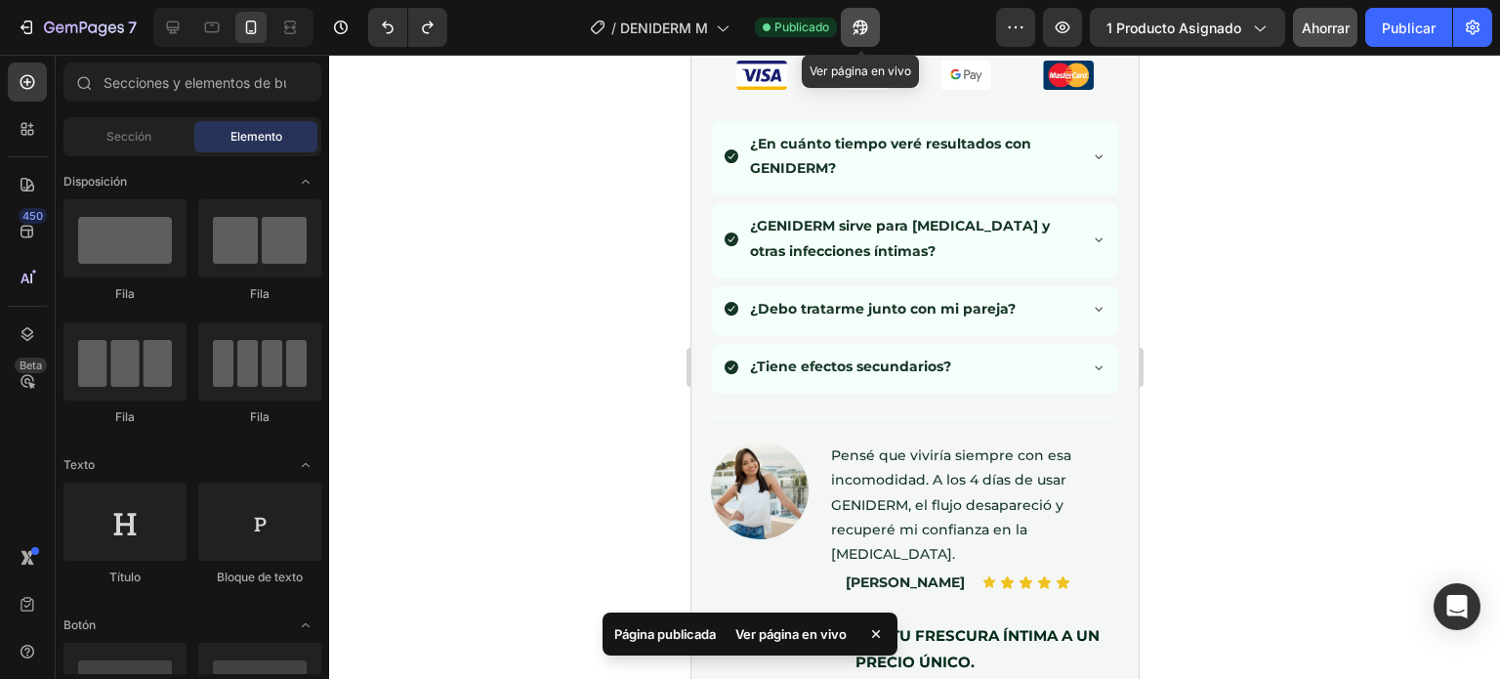
click at [878, 32] on button "button" at bounding box center [860, 27] width 39 height 39
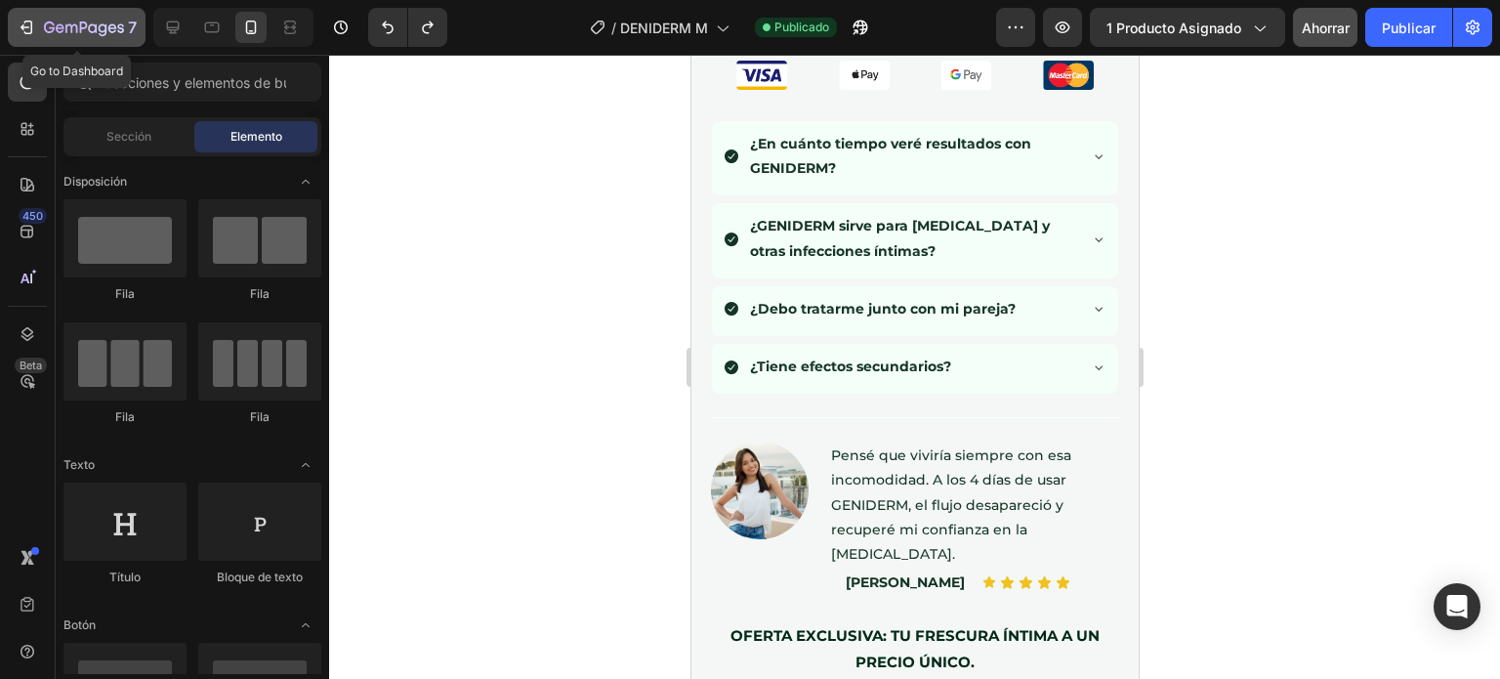
click at [44, 22] on icon "button" at bounding box center [84, 29] width 80 height 17
